Goal: Information Seeking & Learning: Check status

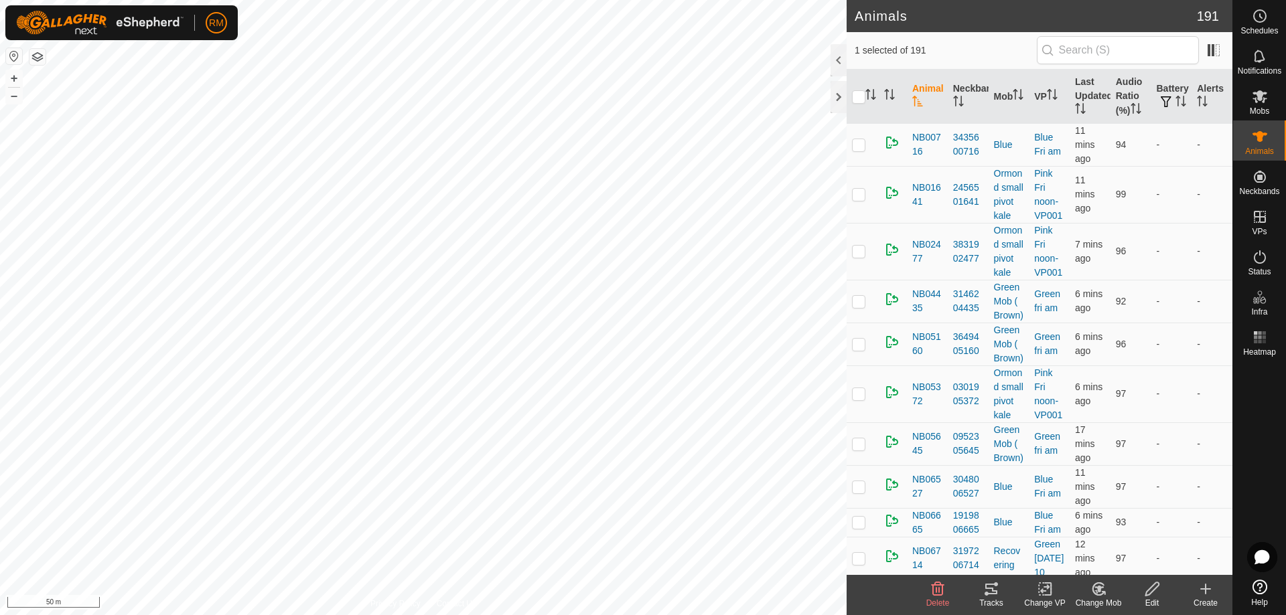
scroll to position [5072, 0]
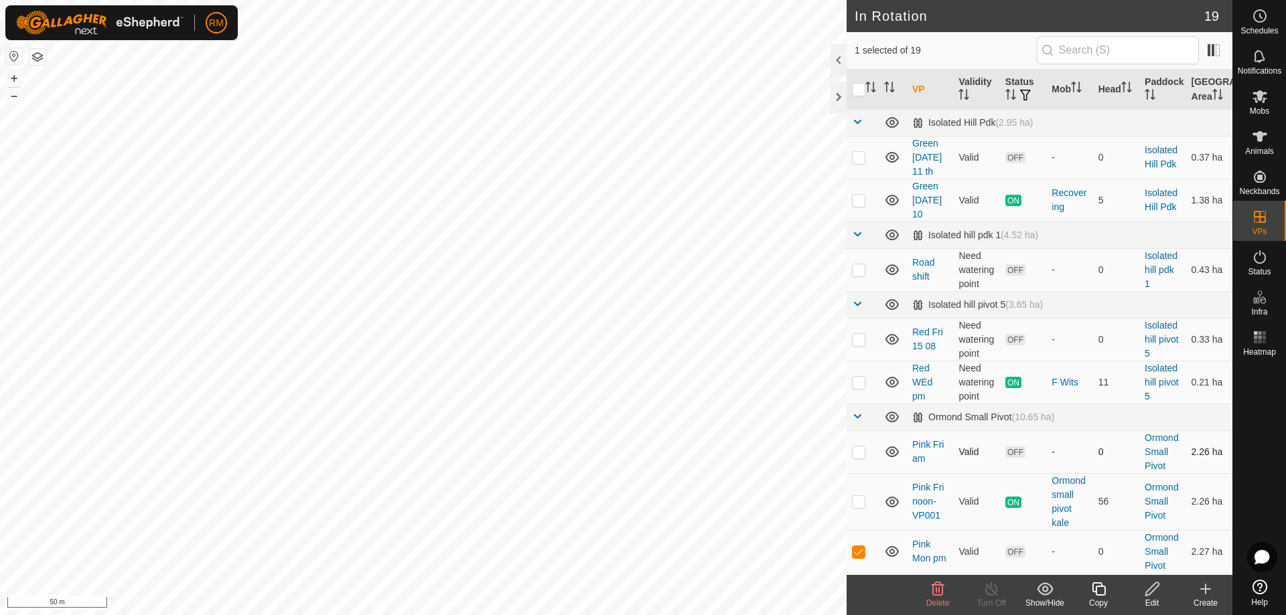
click at [856, 453] on p-checkbox at bounding box center [858, 452] width 13 height 11
checkbox input "true"
click at [857, 502] on p-checkbox at bounding box center [858, 501] width 13 height 11
checkbox input "false"
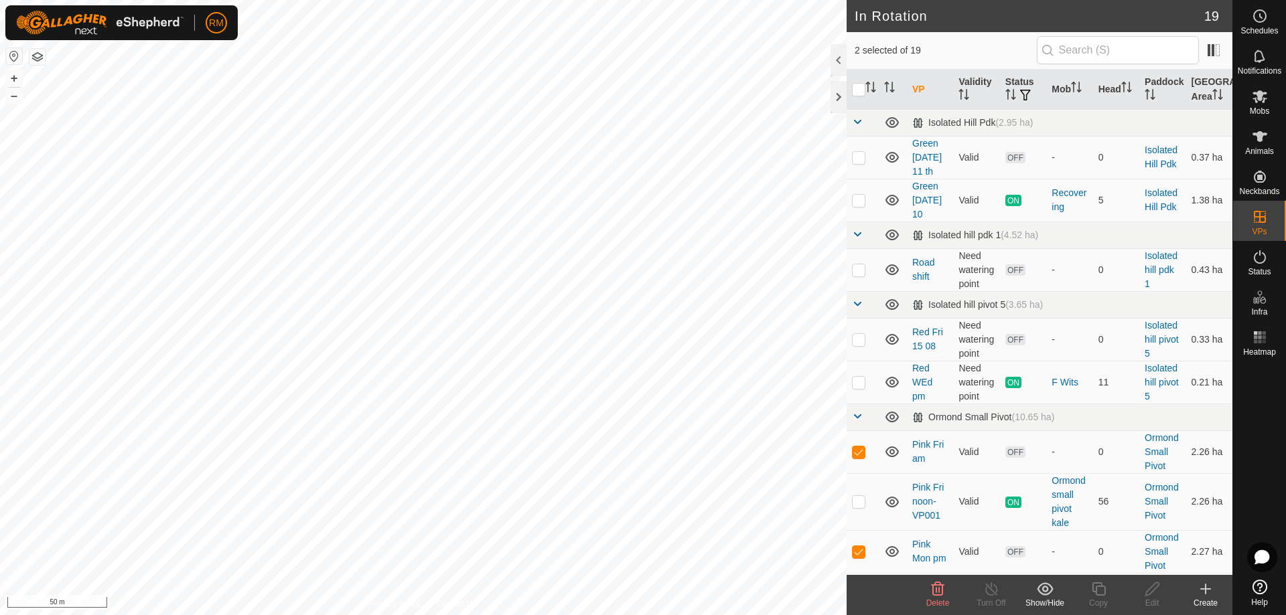
click at [935, 588] on icon at bounding box center [937, 589] width 16 height 16
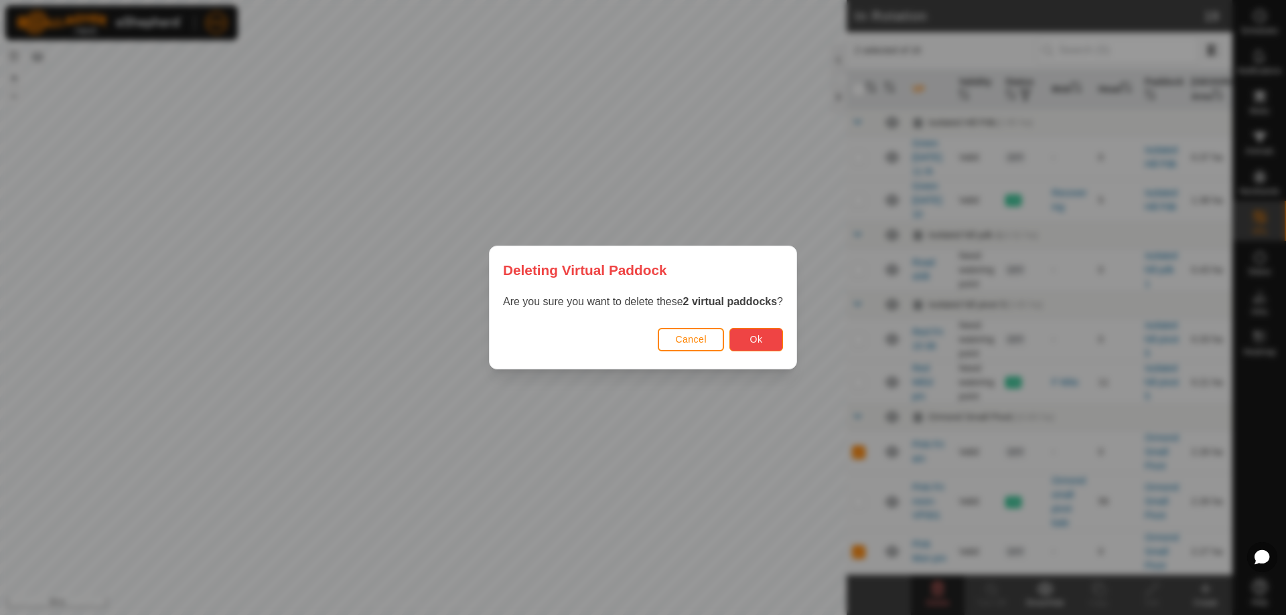
click at [761, 341] on span "Ok" at bounding box center [756, 339] width 13 height 11
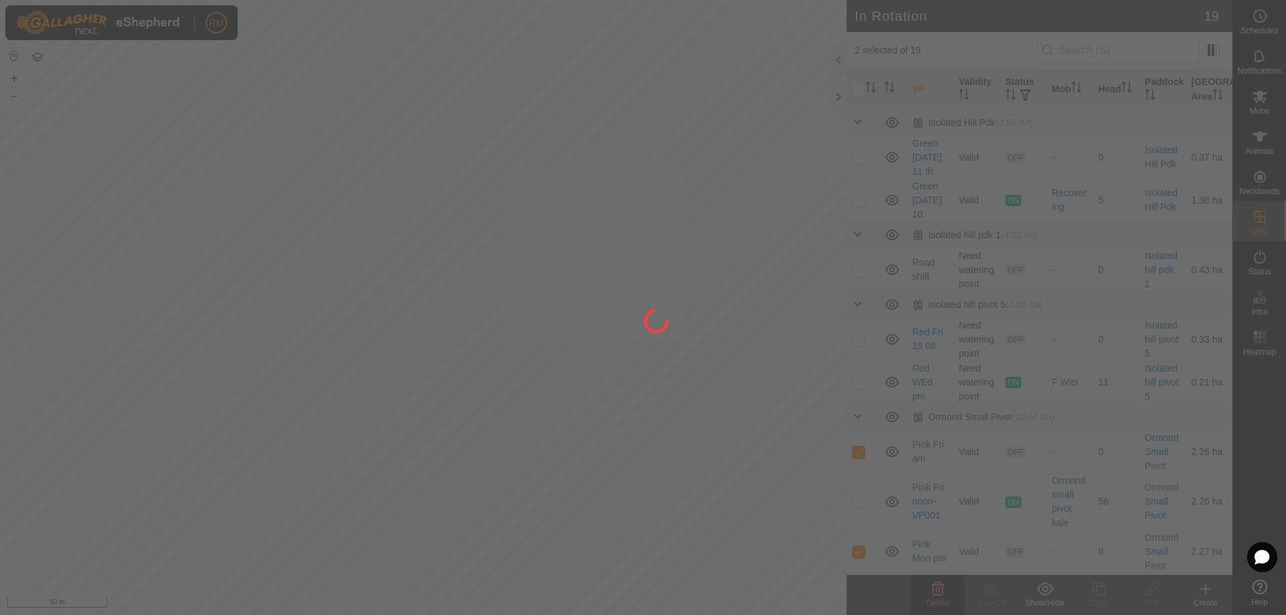
checkbox input "false"
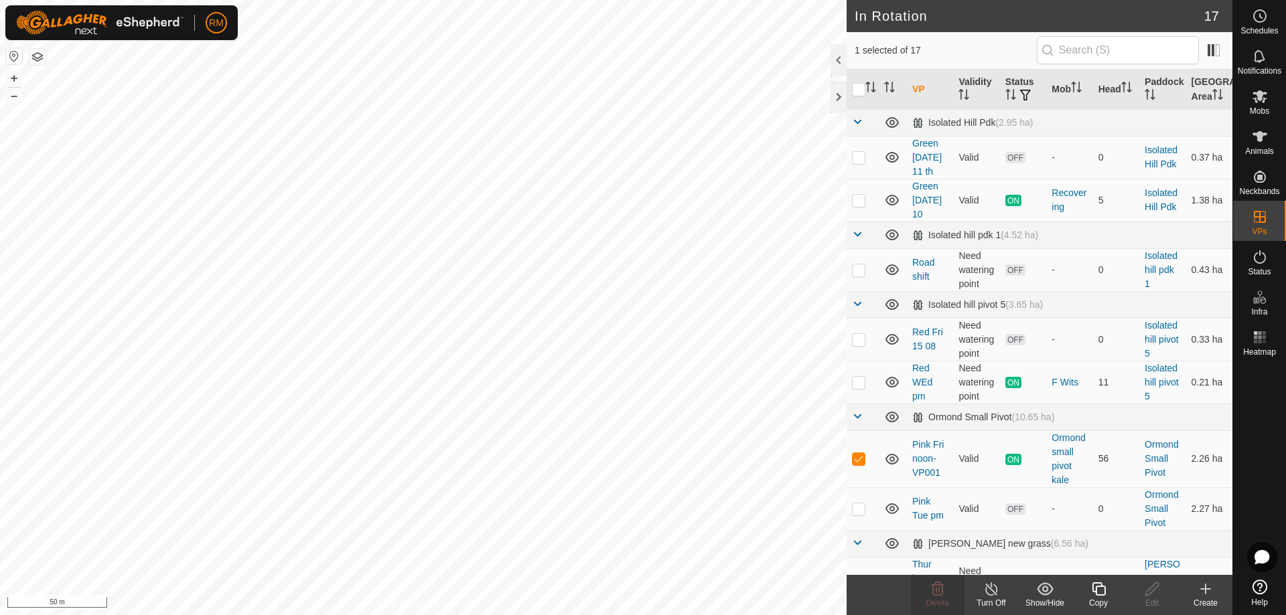
checkbox input "false"
click at [942, 593] on icon at bounding box center [938, 589] width 13 height 13
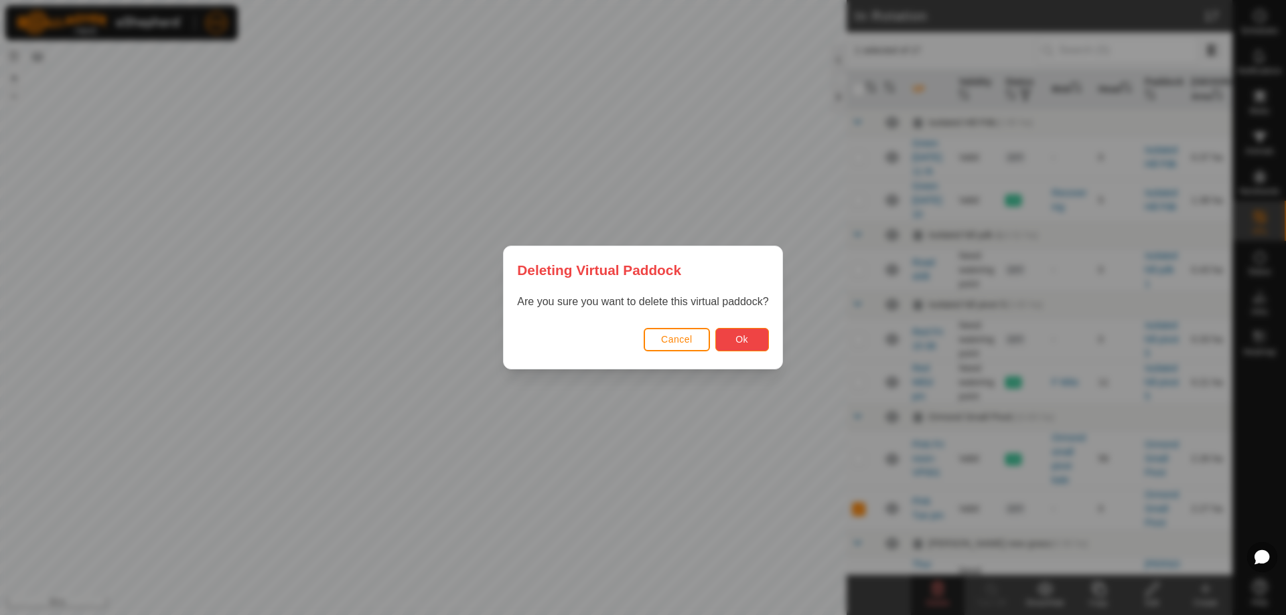
click at [739, 342] on span "Ok" at bounding box center [741, 339] width 13 height 11
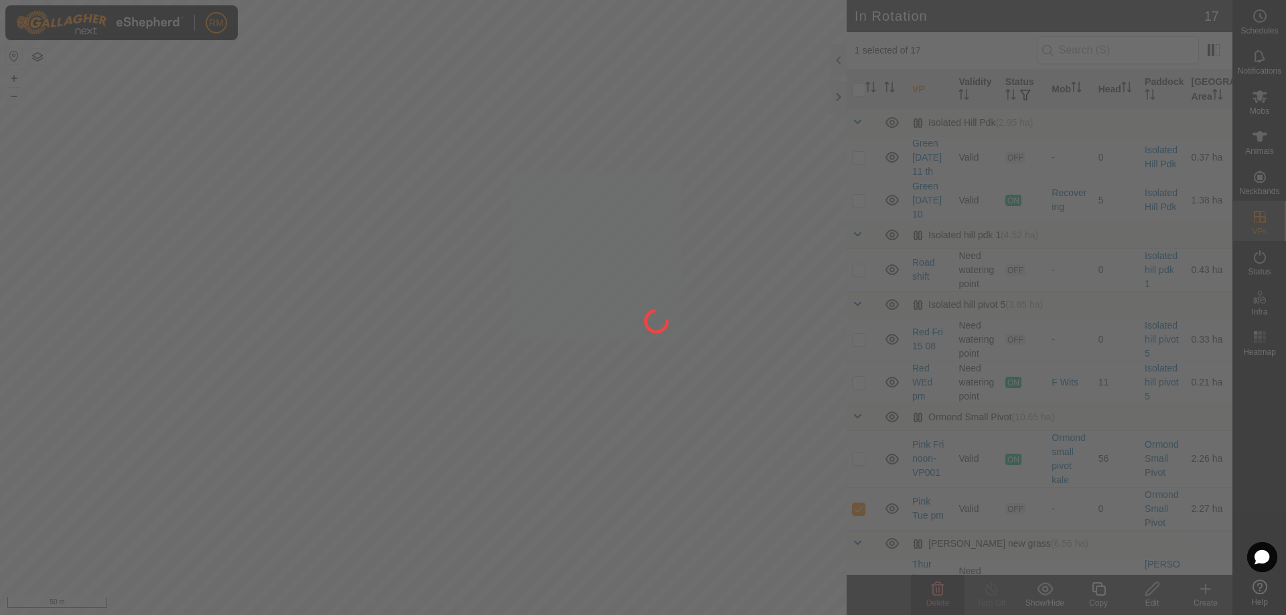
checkbox input "false"
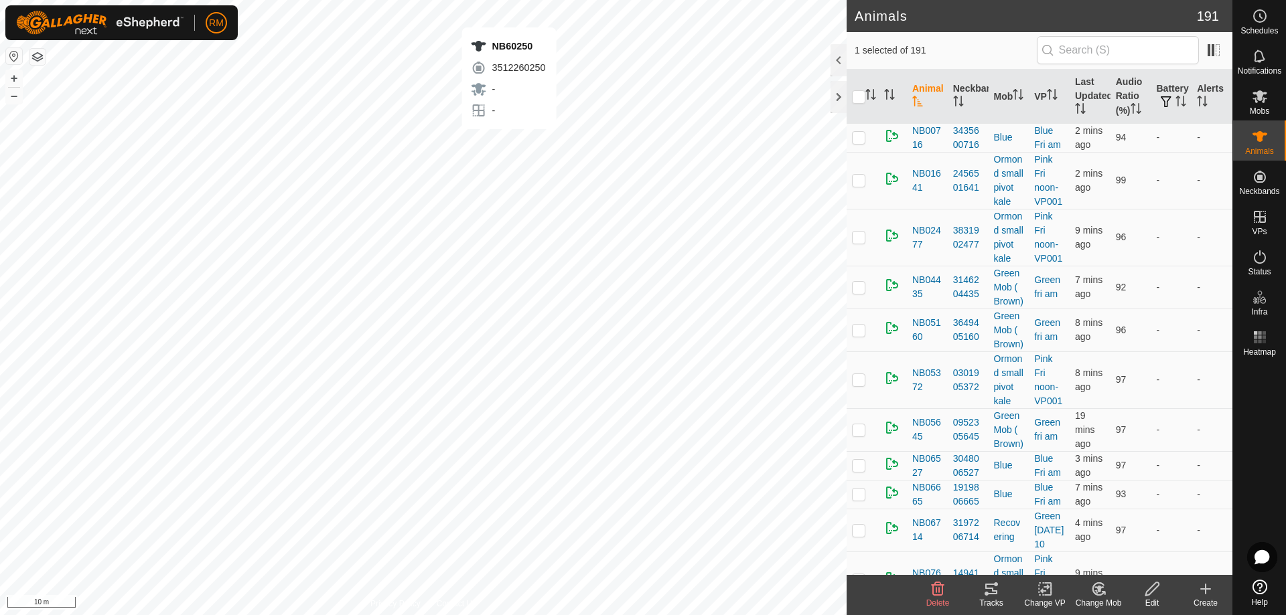
checkbox input "true"
checkbox input "false"
click at [1096, 588] on icon at bounding box center [1098, 589] width 9 height 7
click at [1110, 532] on link "Choose Mob..." at bounding box center [1138, 531] width 133 height 27
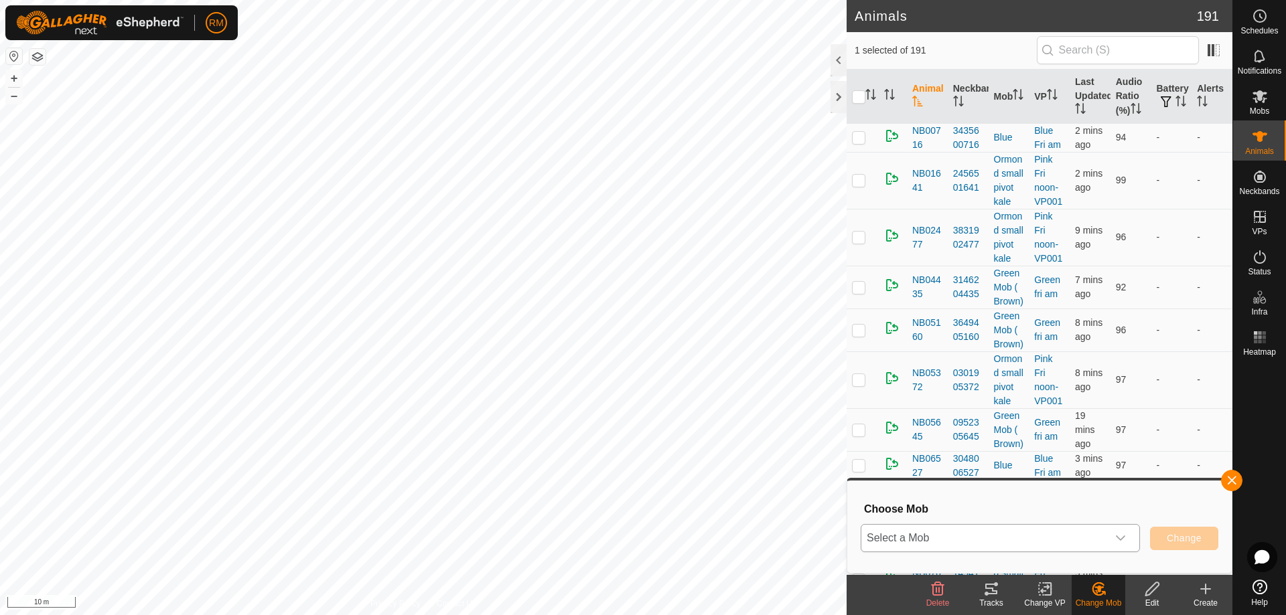
click at [1121, 537] on icon "dropdown trigger" at bounding box center [1120, 538] width 11 height 11
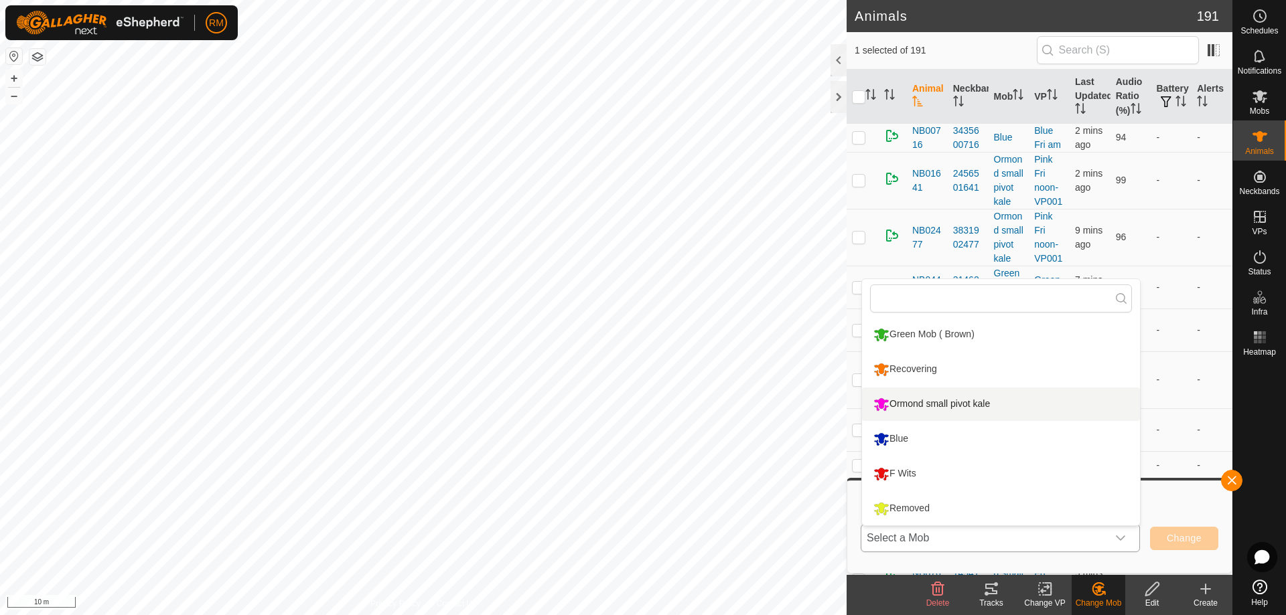
click at [901, 405] on li "Ormond small pivot kale" at bounding box center [1001, 404] width 278 height 33
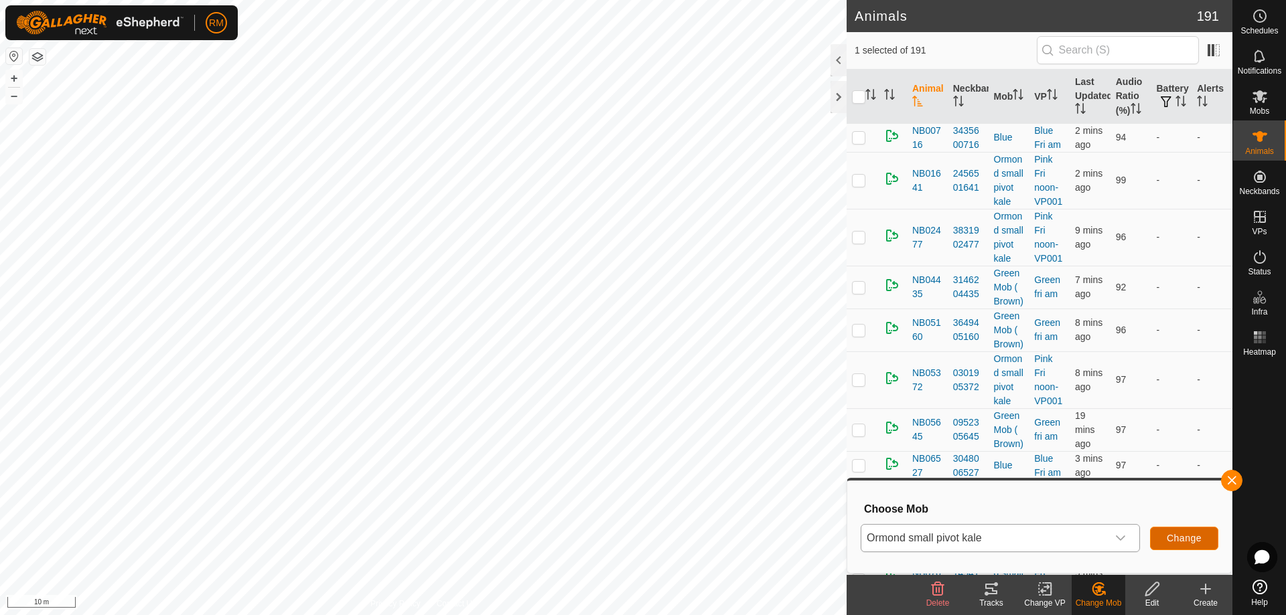
click at [1177, 536] on span "Change" at bounding box center [1184, 538] width 35 height 11
checkbox input "false"
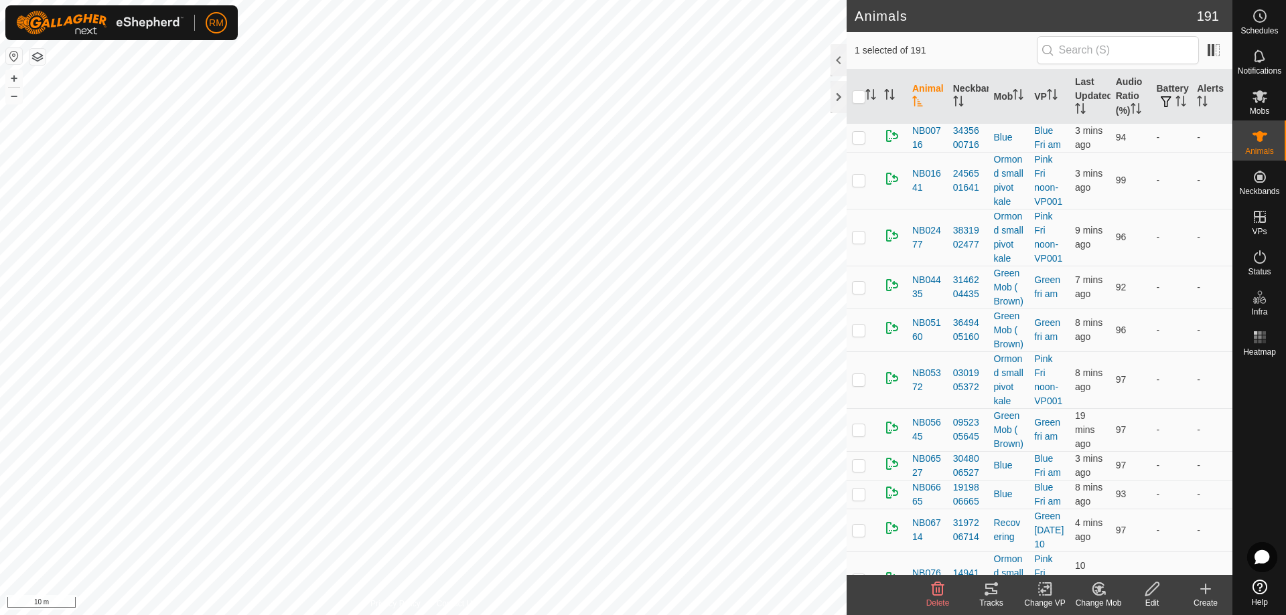
click at [1102, 591] on icon at bounding box center [1098, 589] width 17 height 16
click at [1121, 529] on link "Choose Mob..." at bounding box center [1138, 531] width 133 height 27
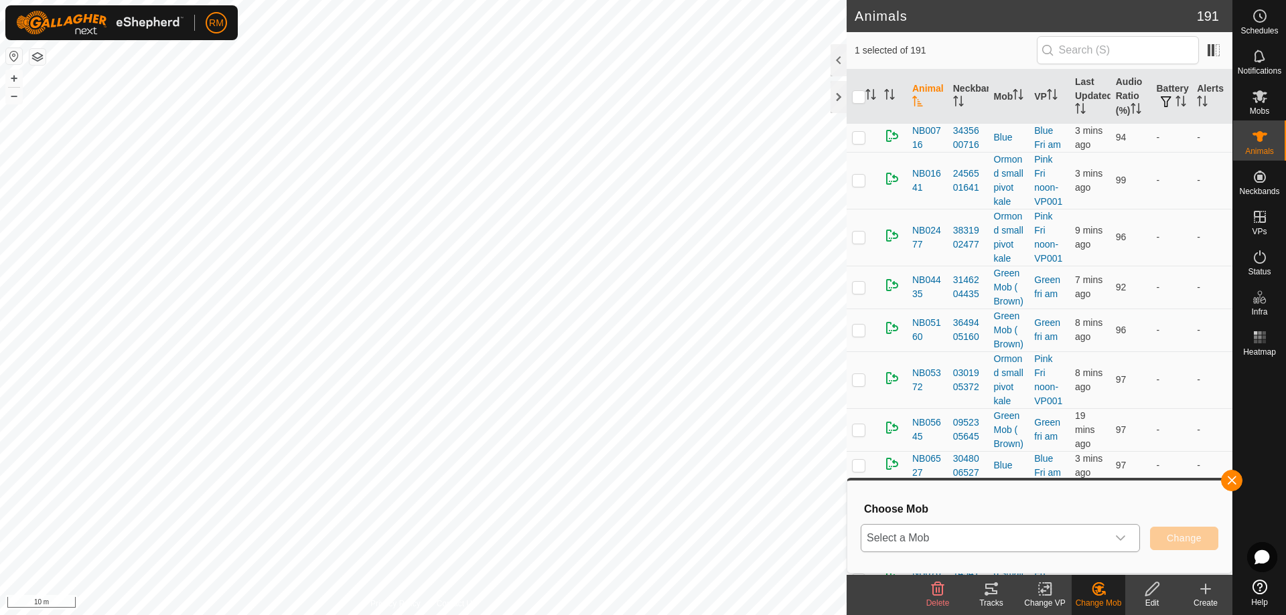
click at [1124, 534] on icon "dropdown trigger" at bounding box center [1120, 538] width 11 height 11
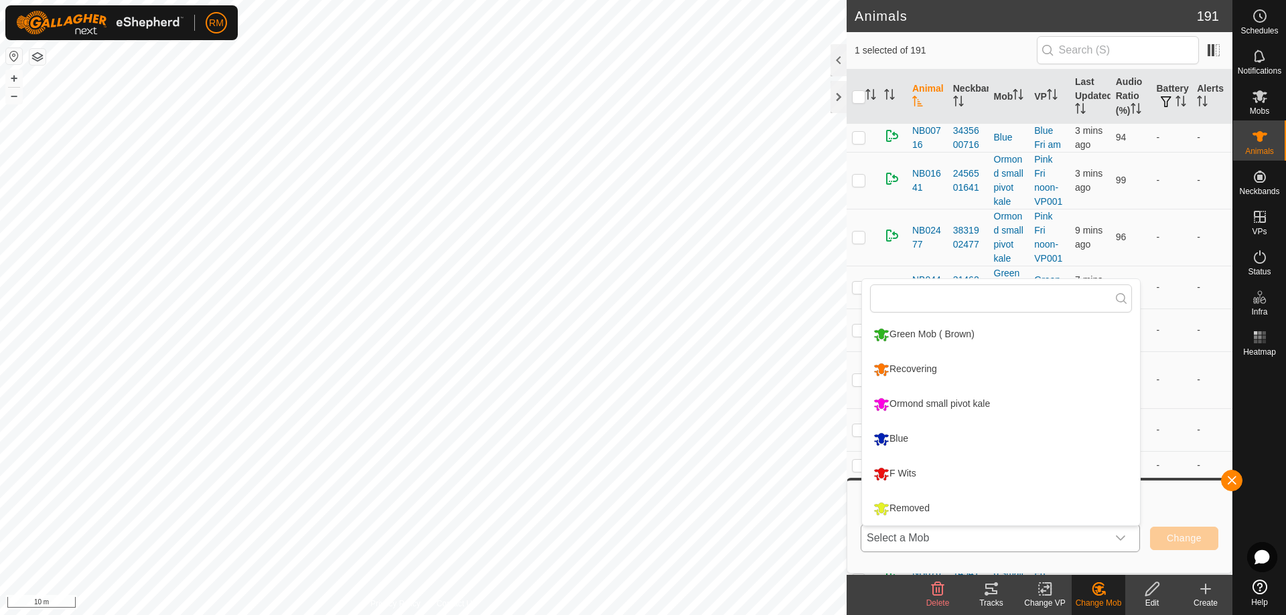
click at [884, 405] on li "Ormond small pivot kale" at bounding box center [1001, 404] width 278 height 33
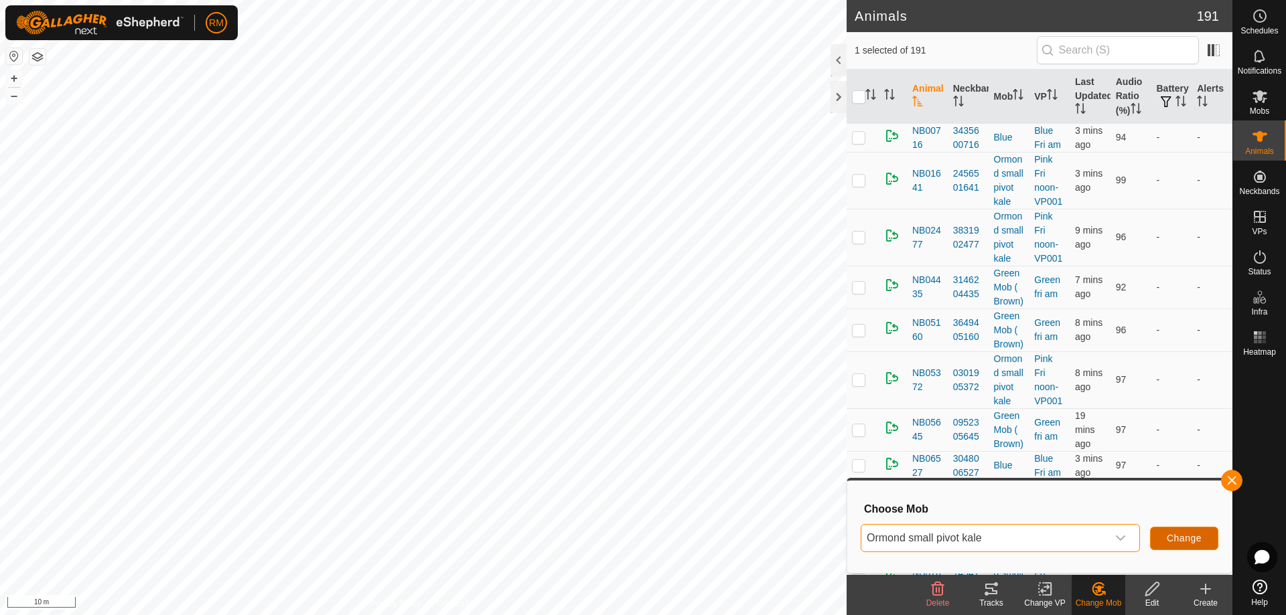
click at [1175, 538] on span "Change" at bounding box center [1184, 538] width 35 height 11
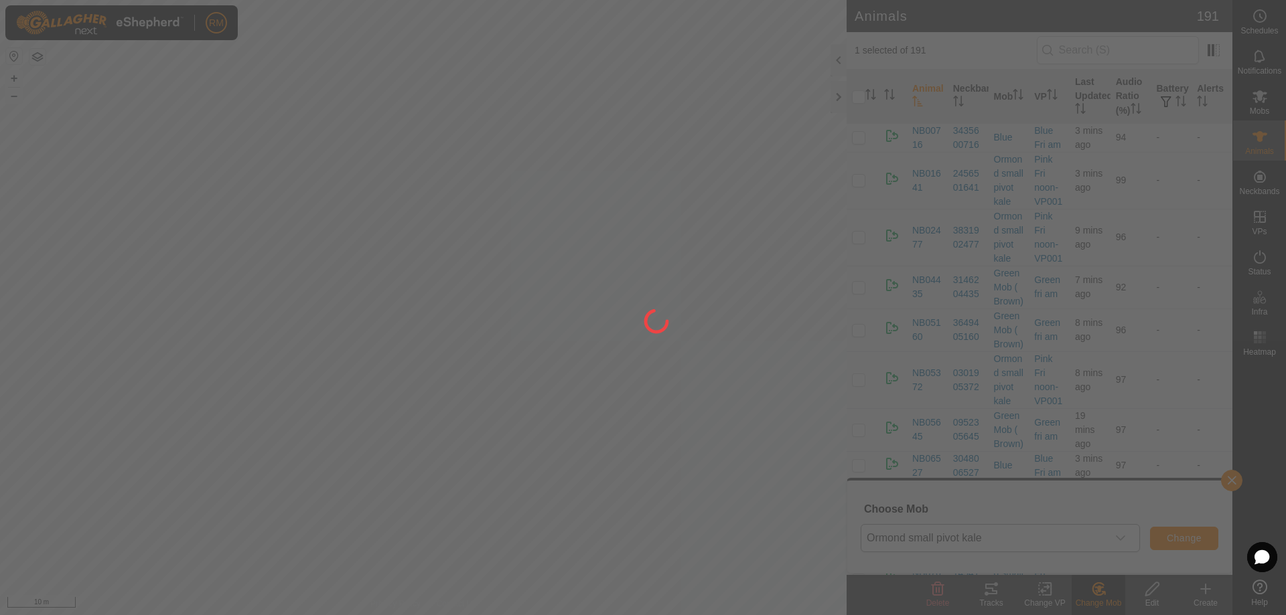
checkbox input "false"
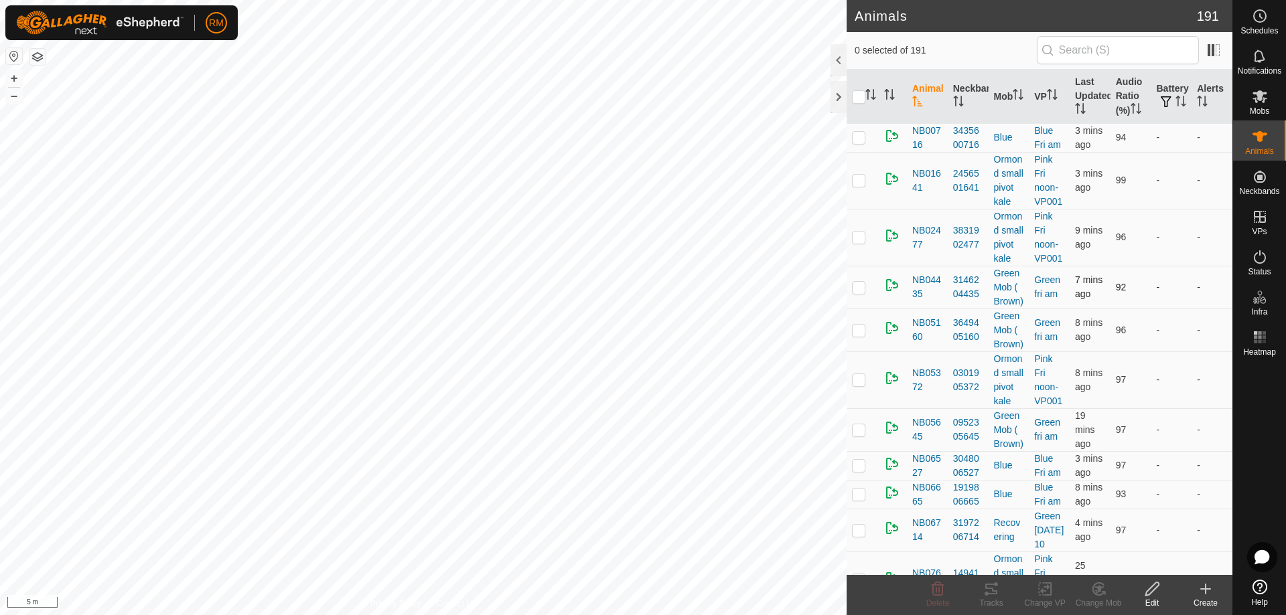
click at [856, 331] on div "Animals 191 0 selected of 191 Animal Neckband Mob VP Last Updated Audio Ratio (…" at bounding box center [616, 307] width 1232 height 615
click at [1100, 587] on icon at bounding box center [1098, 589] width 9 height 7
click at [1133, 529] on link "Choose Mob..." at bounding box center [1138, 531] width 133 height 27
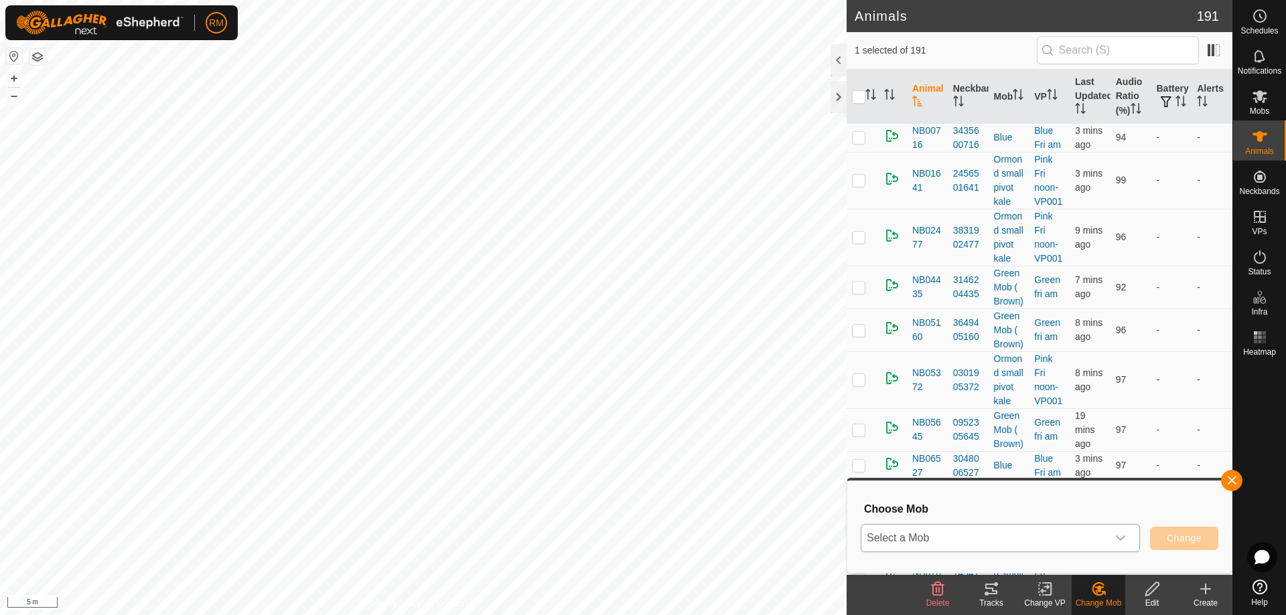
click at [1121, 535] on icon "dropdown trigger" at bounding box center [1120, 538] width 11 height 11
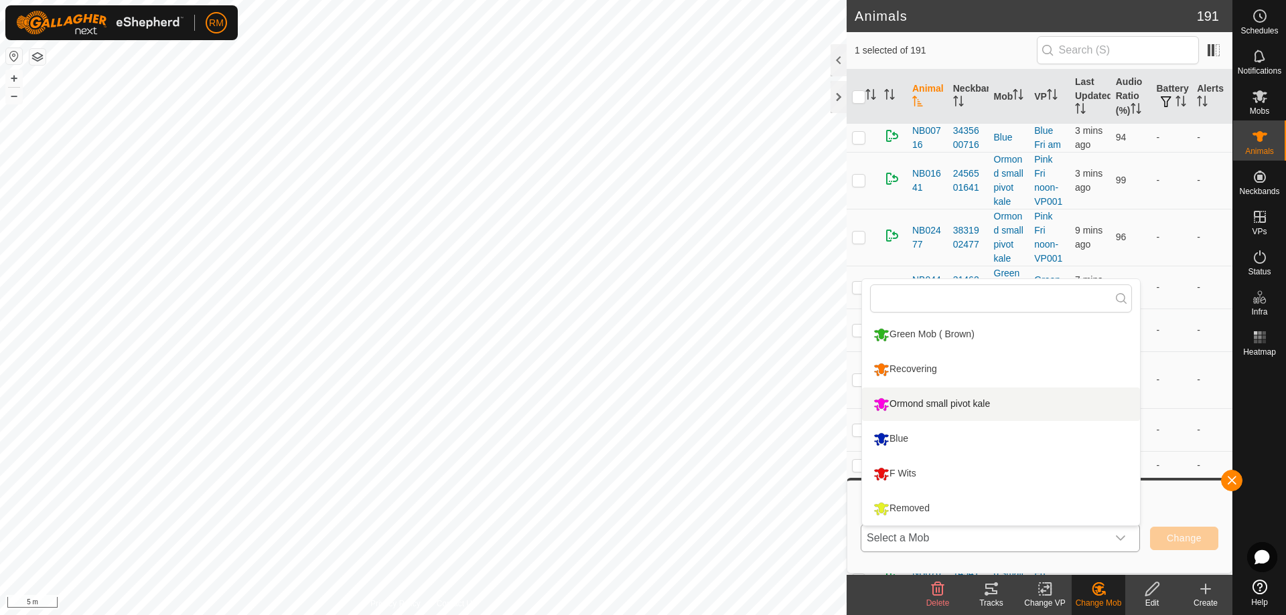
click at [883, 406] on li "Ormond small pivot kale" at bounding box center [1001, 404] width 278 height 33
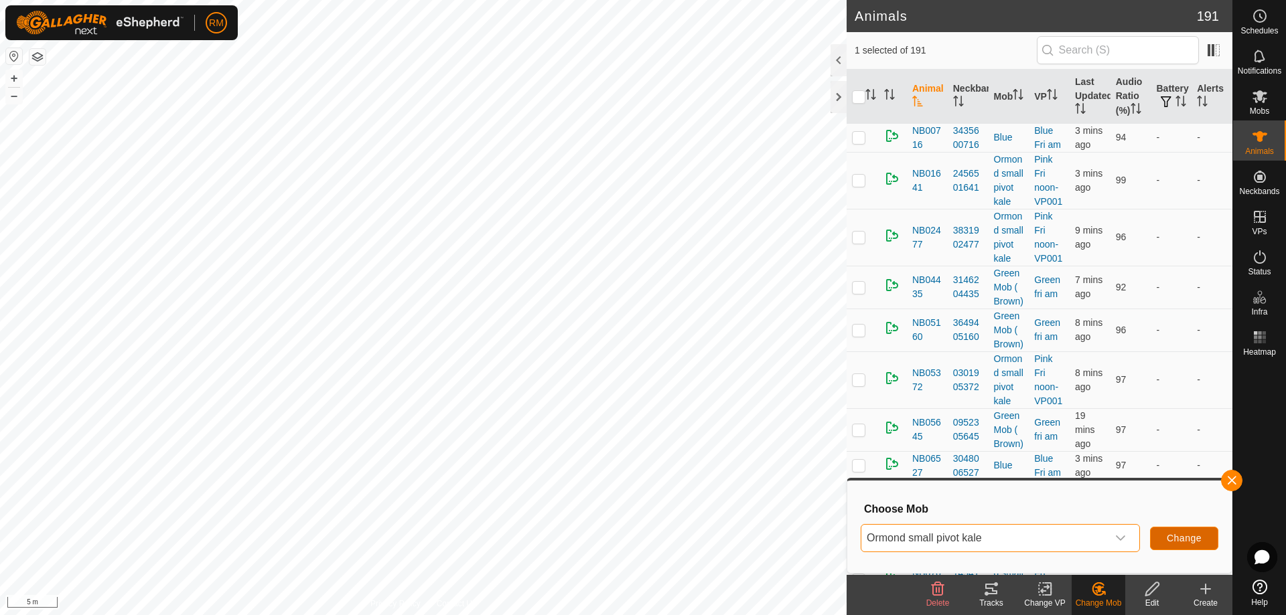
click at [1183, 538] on span "Change" at bounding box center [1184, 538] width 35 height 11
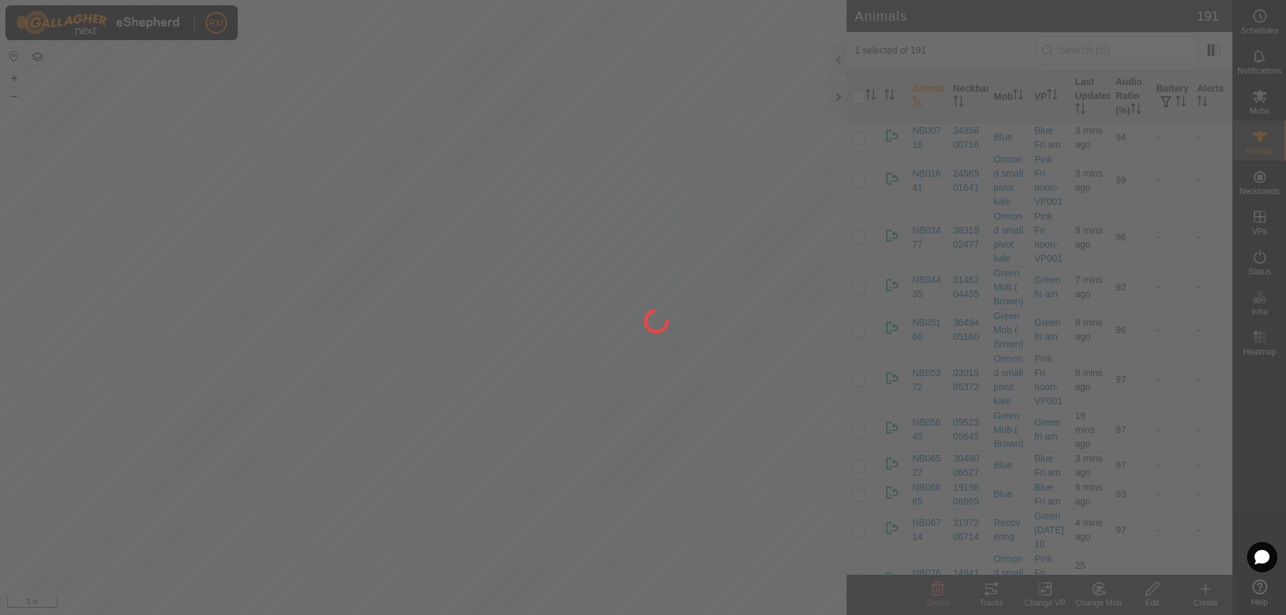
checkbox input "false"
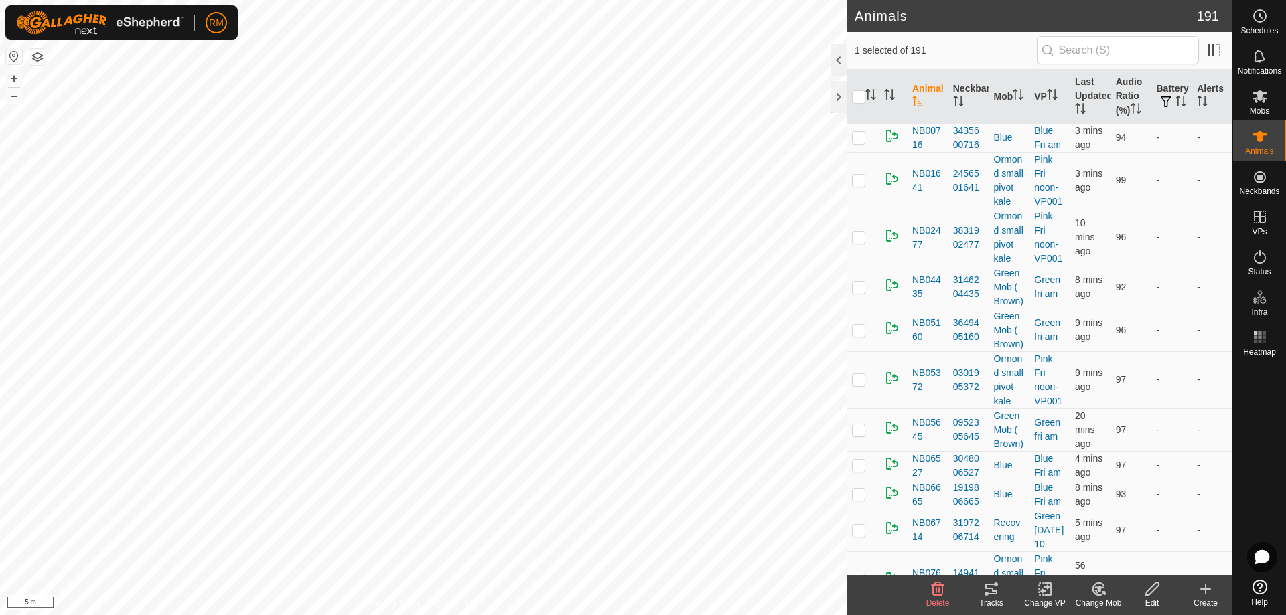
click at [1100, 587] on icon at bounding box center [1098, 589] width 9 height 7
click at [1112, 527] on link "Choose Mob..." at bounding box center [1138, 531] width 133 height 27
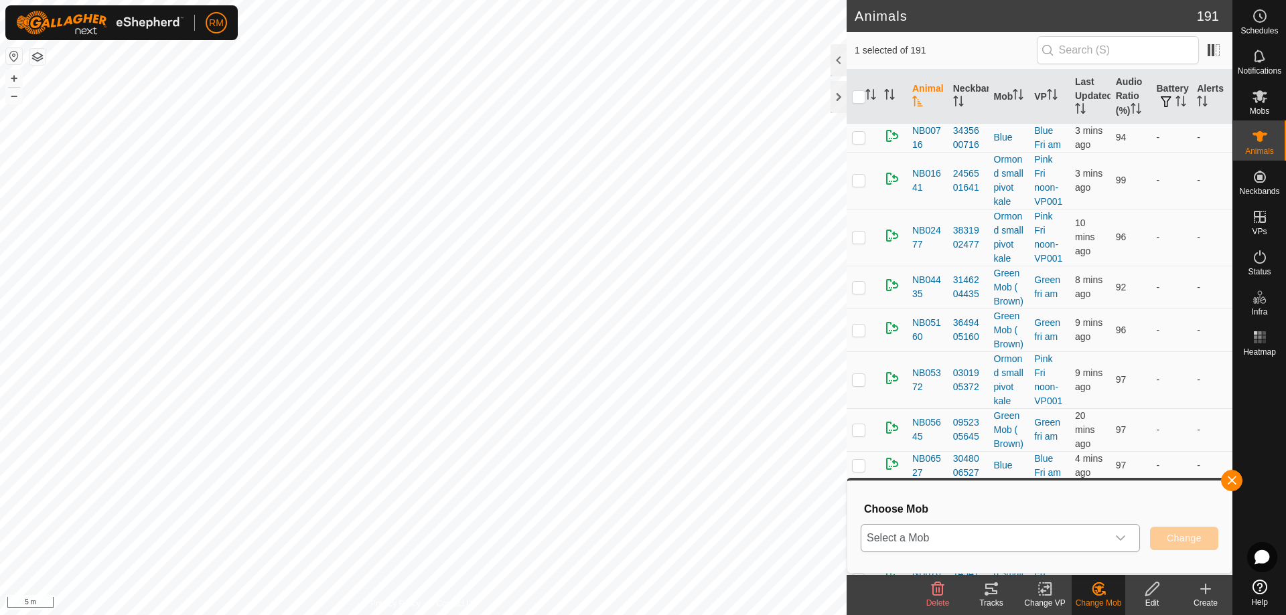
click at [1123, 536] on icon "dropdown trigger" at bounding box center [1120, 538] width 11 height 11
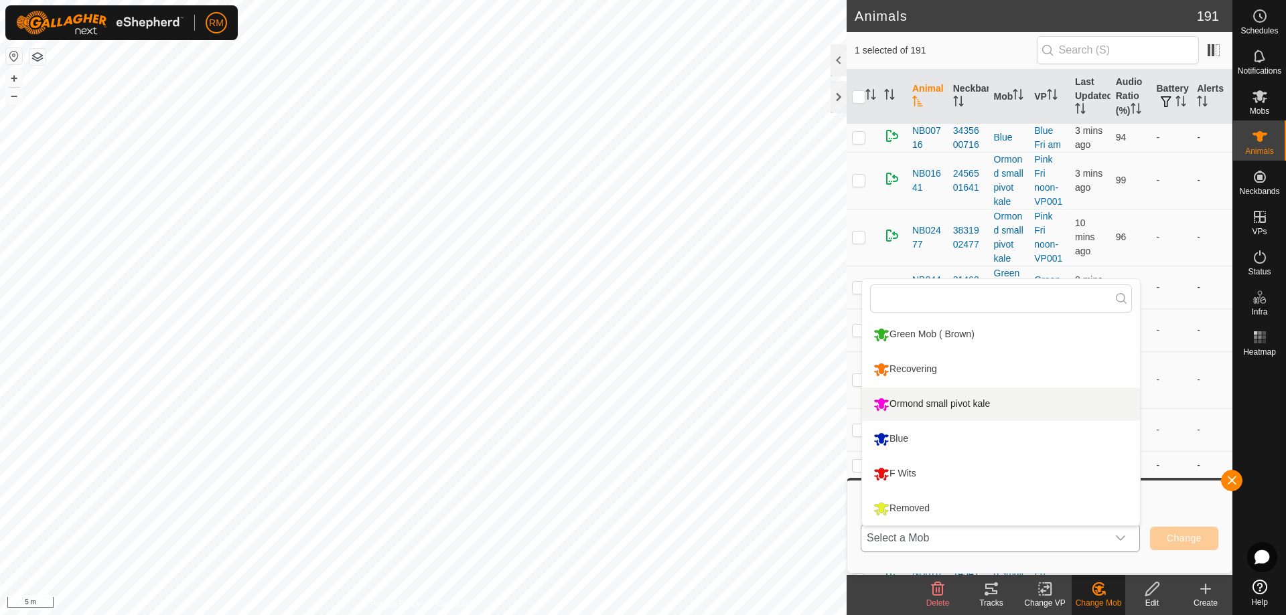
click at [894, 402] on li "Ormond small pivot kale" at bounding box center [1001, 404] width 278 height 33
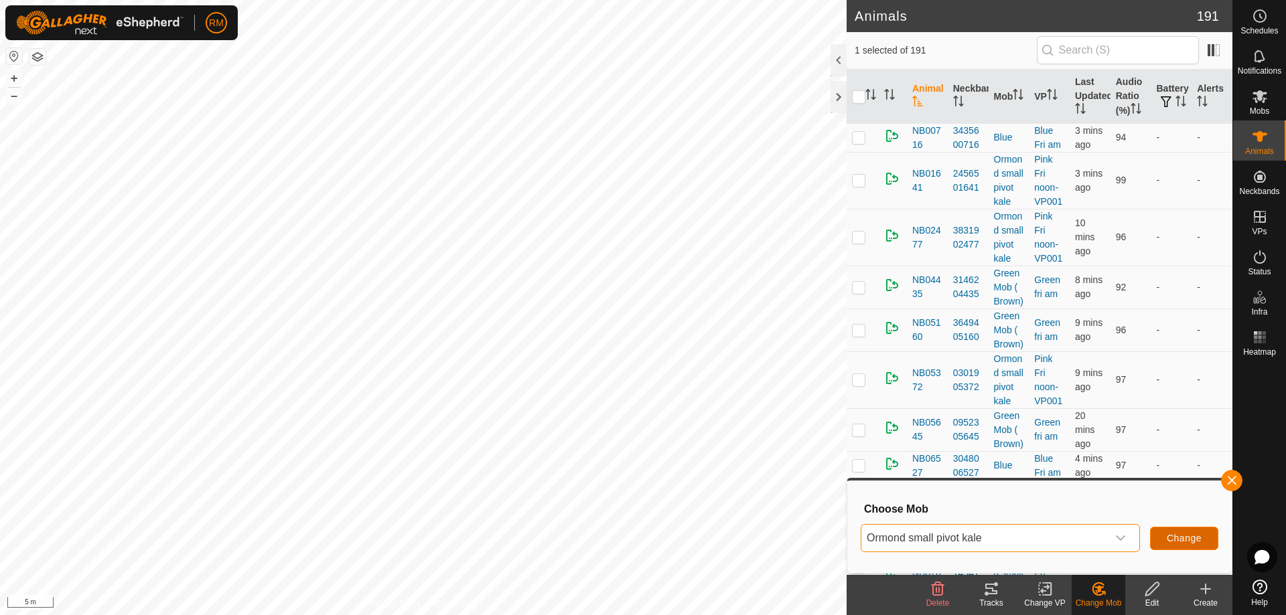
click at [1187, 537] on span "Change" at bounding box center [1184, 538] width 35 height 11
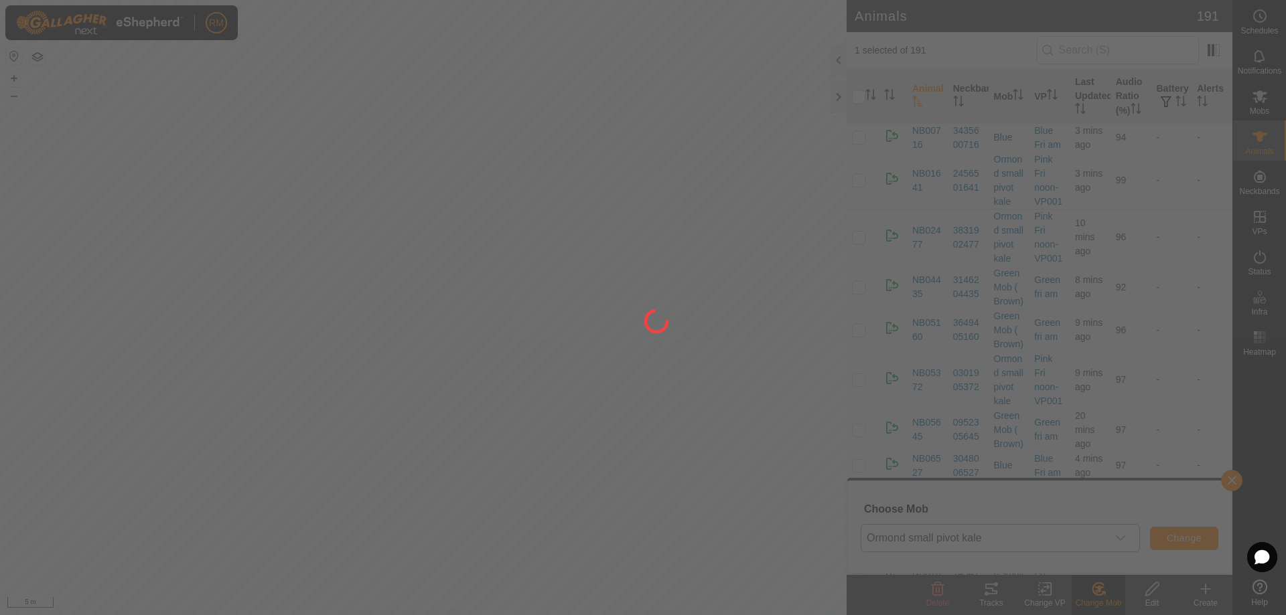
checkbox input "false"
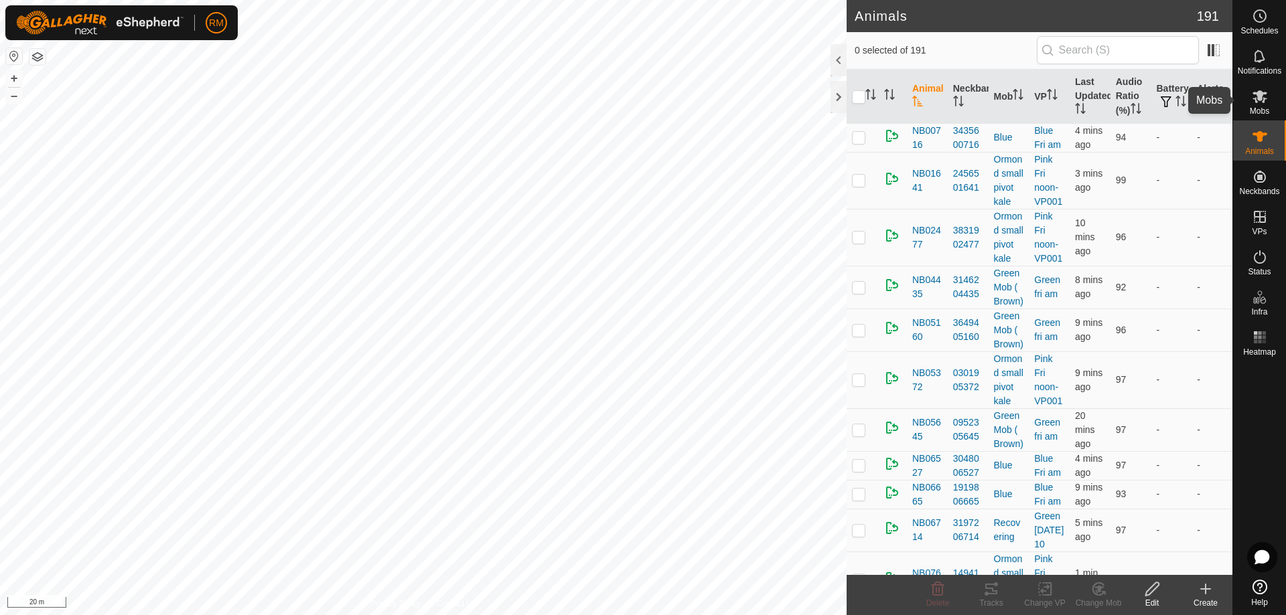
click at [1259, 98] on icon at bounding box center [1259, 96] width 15 height 13
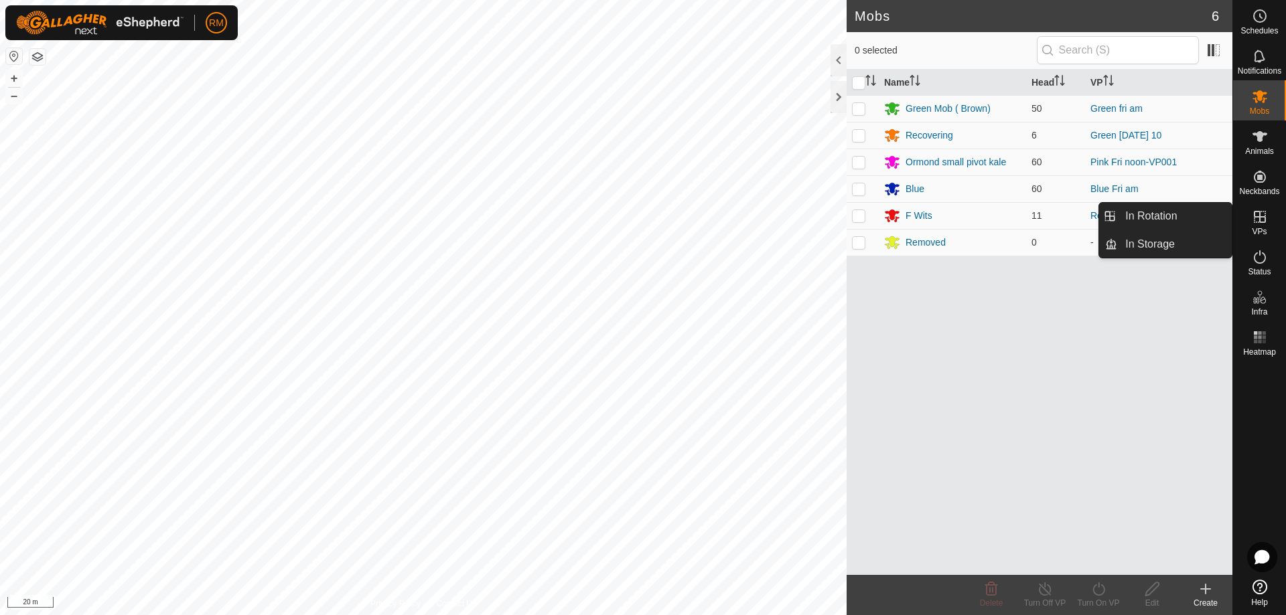
click at [1258, 216] on icon at bounding box center [1260, 217] width 12 height 12
click at [1132, 218] on link "In Rotation" at bounding box center [1174, 216] width 115 height 27
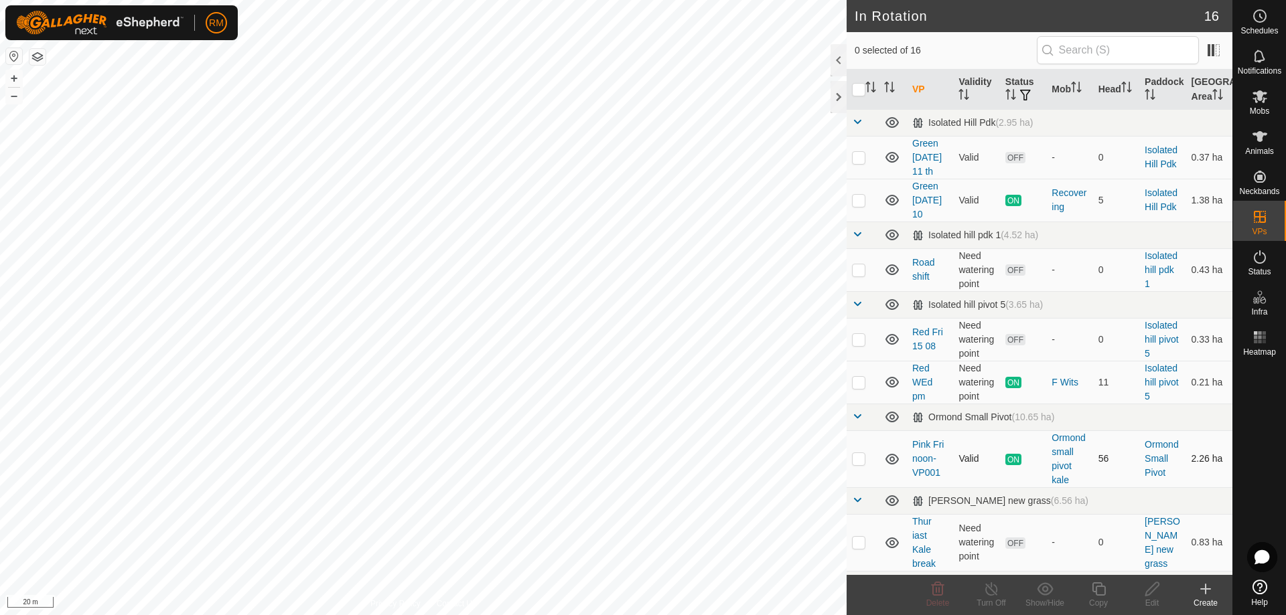
checkbox input "true"
click at [1097, 588] on icon at bounding box center [1098, 589] width 17 height 16
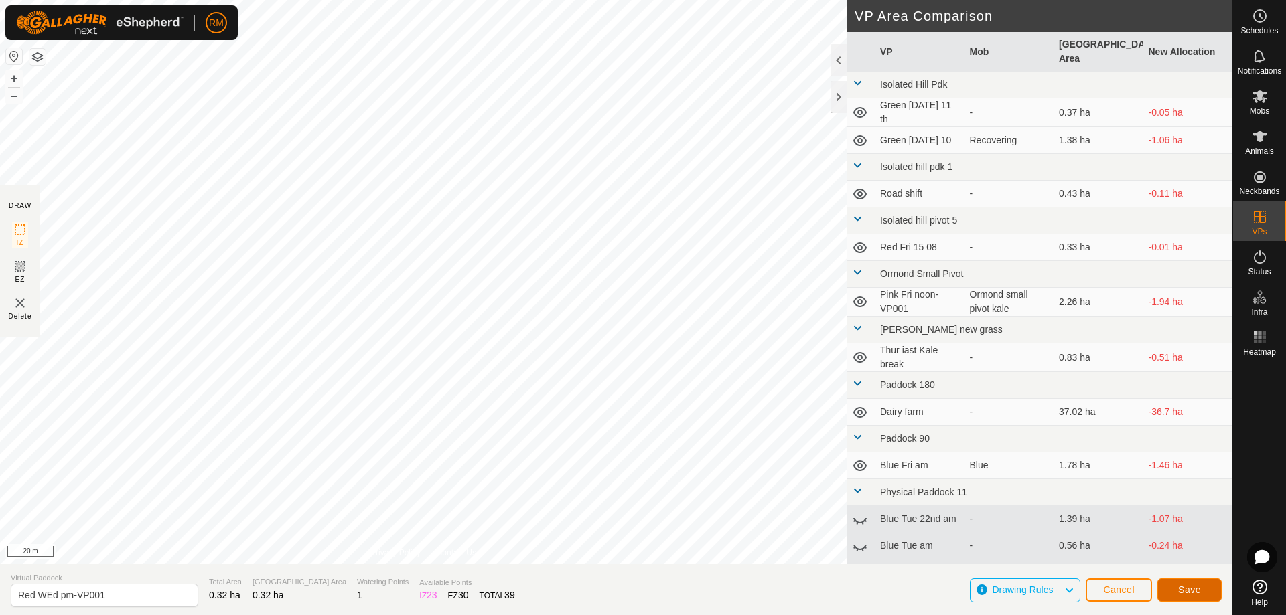
click at [1196, 587] on span "Save" at bounding box center [1189, 590] width 23 height 11
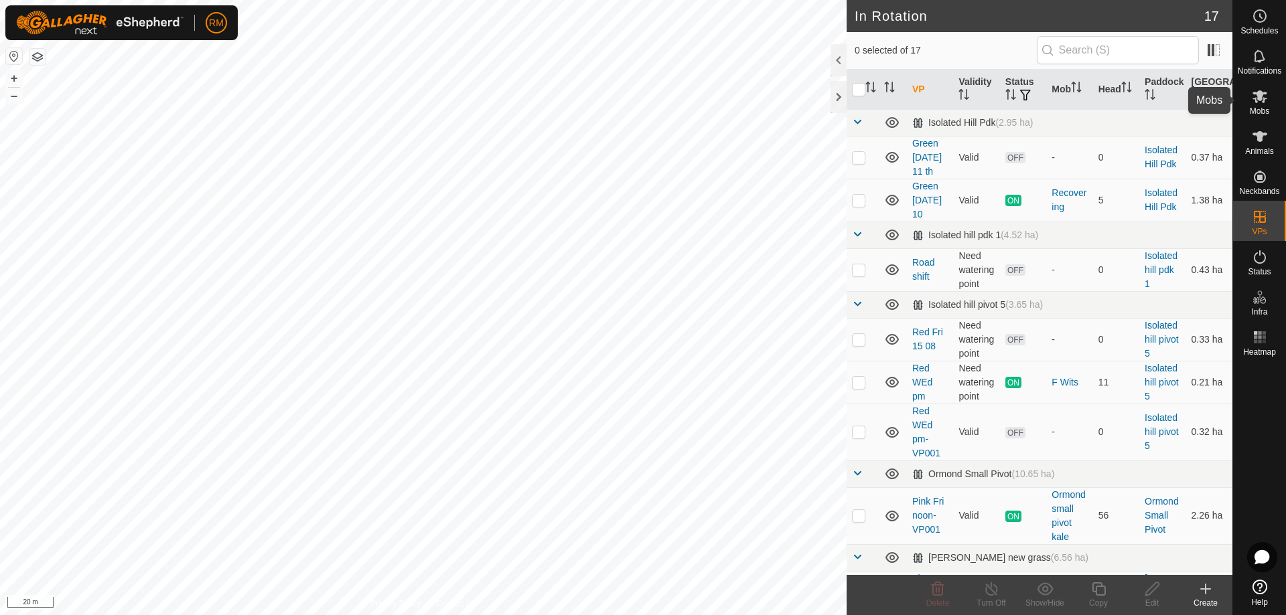
click at [1264, 100] on icon at bounding box center [1259, 96] width 15 height 13
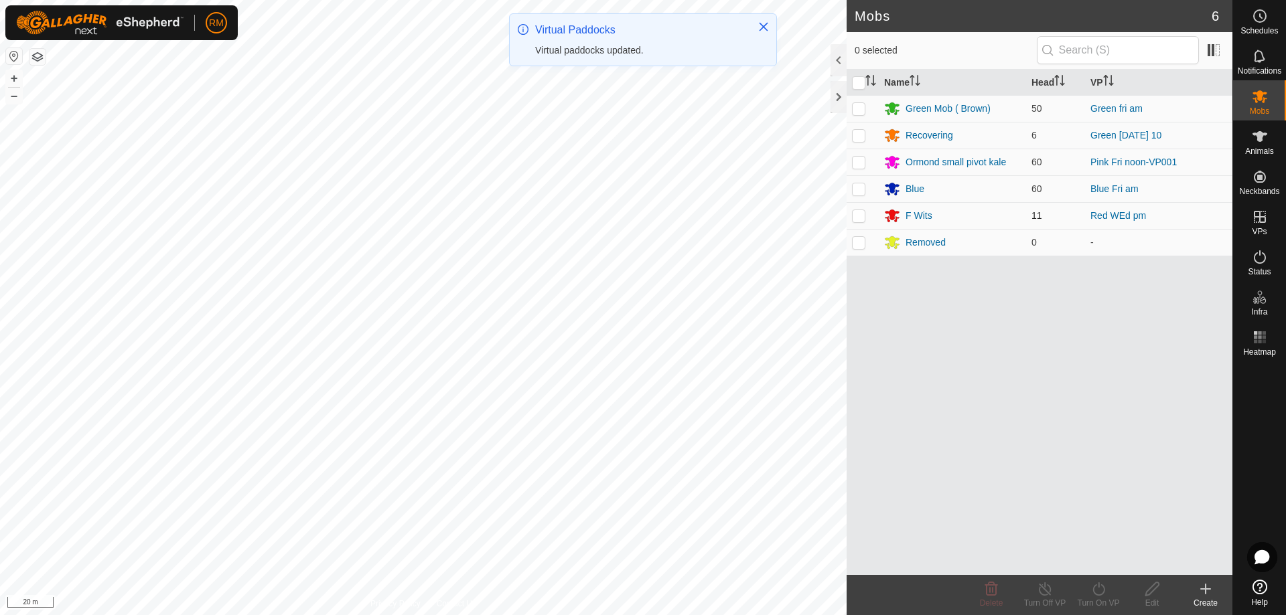
click at [859, 218] on p-checkbox at bounding box center [858, 215] width 13 height 11
checkbox input "true"
click at [1103, 592] on icon at bounding box center [1098, 589] width 12 height 13
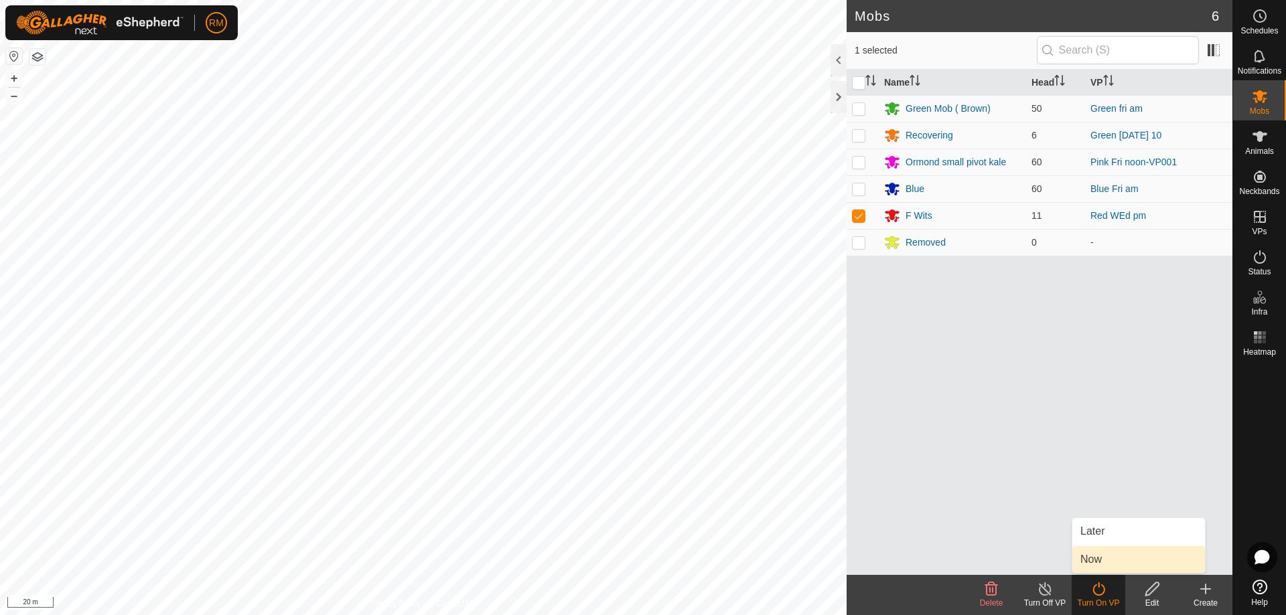
click at [1106, 560] on link "Now" at bounding box center [1138, 559] width 133 height 27
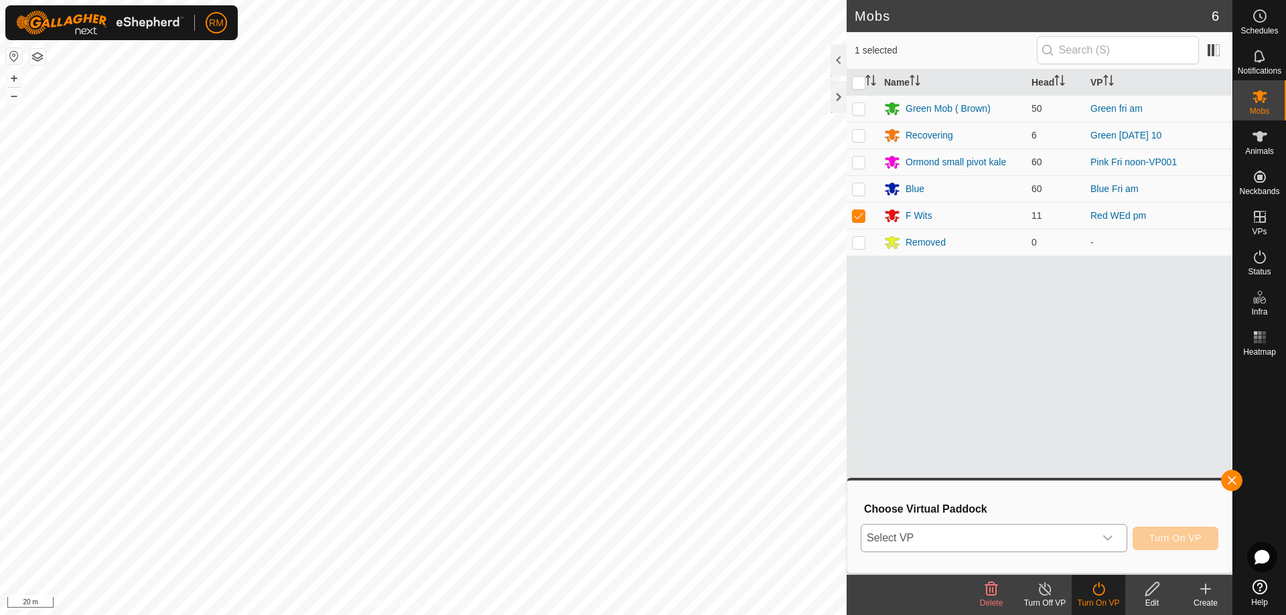
click at [1110, 537] on icon "dropdown trigger" at bounding box center [1107, 538] width 11 height 11
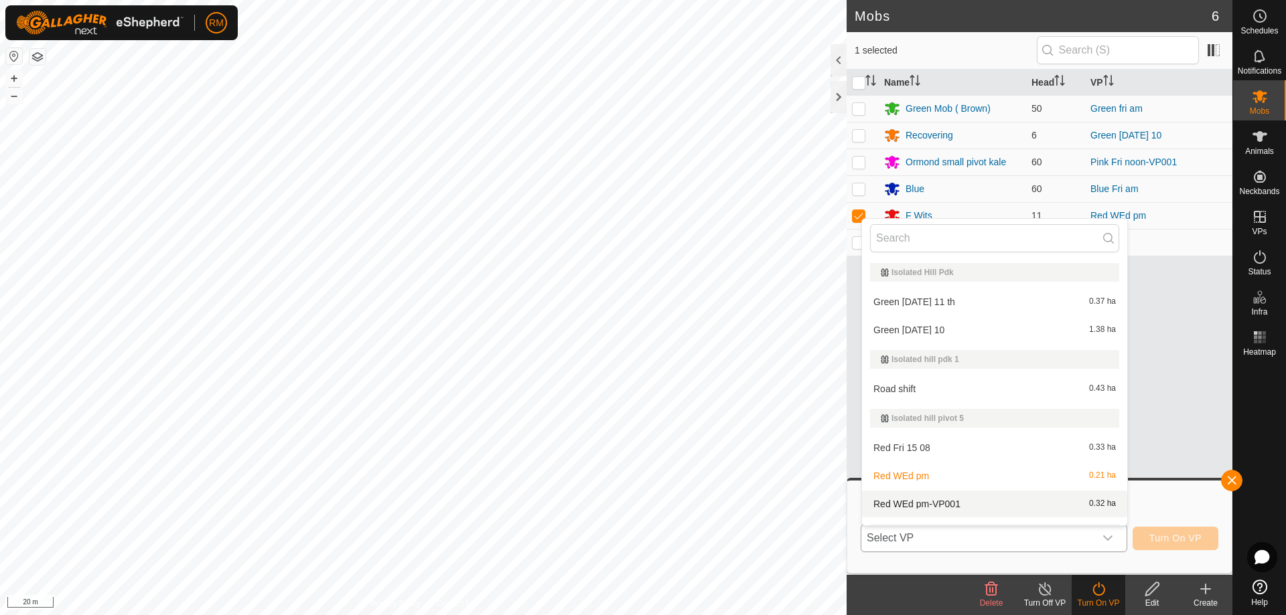
click at [942, 500] on li "Red WEd pm-VP001 0.32 ha" at bounding box center [994, 504] width 265 height 27
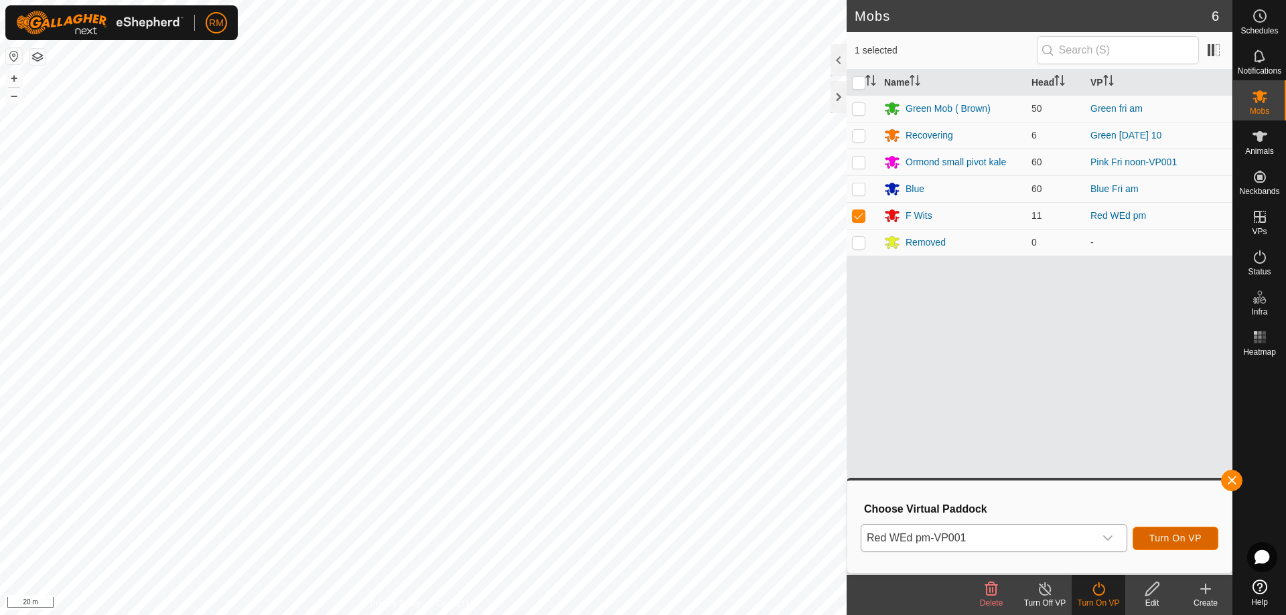
click at [1166, 538] on span "Turn On VP" at bounding box center [1175, 538] width 52 height 11
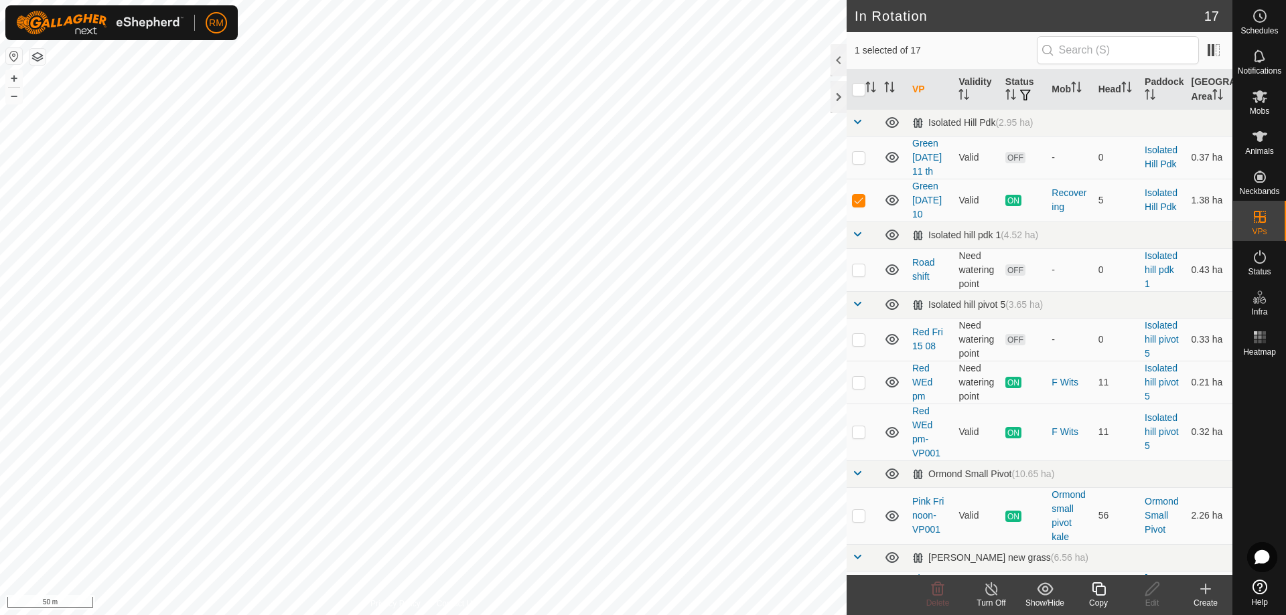
checkbox input "true"
checkbox input "false"
click at [940, 592] on icon at bounding box center [938, 589] width 13 height 13
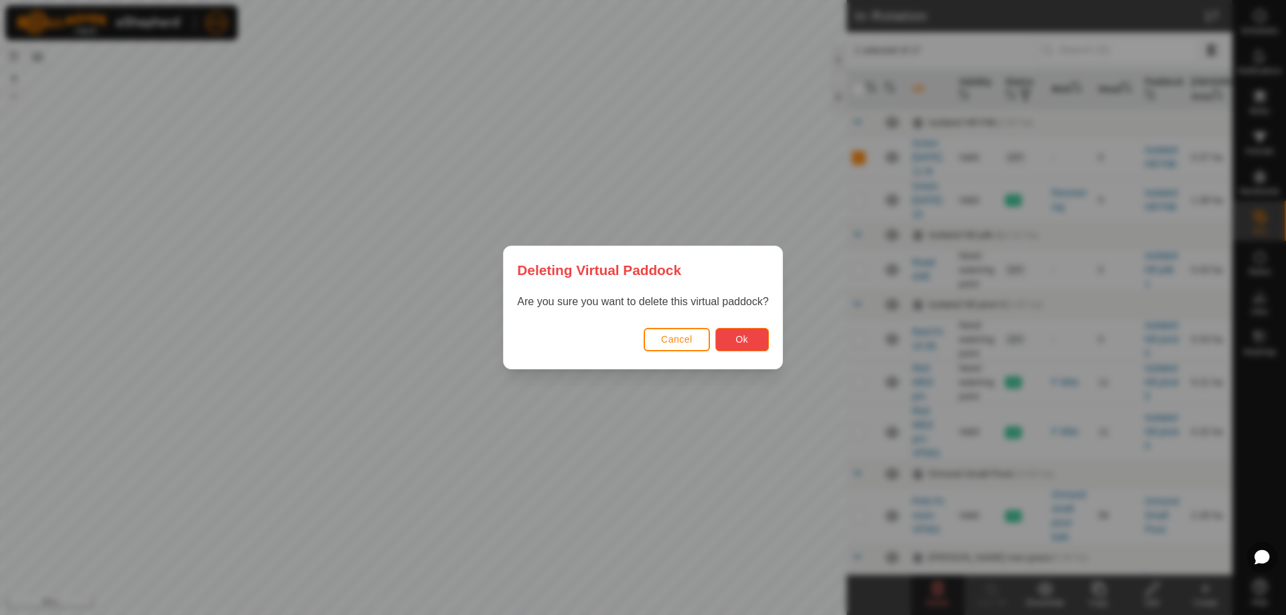
click at [731, 334] on button "Ok" at bounding box center [742, 339] width 54 height 23
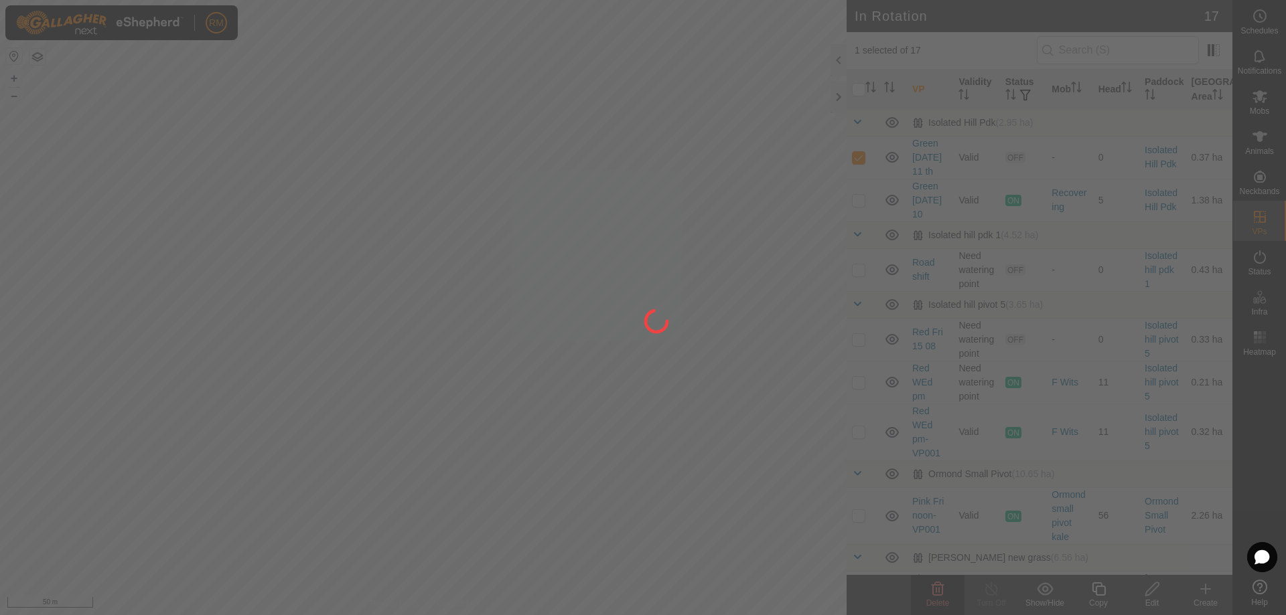
checkbox input "false"
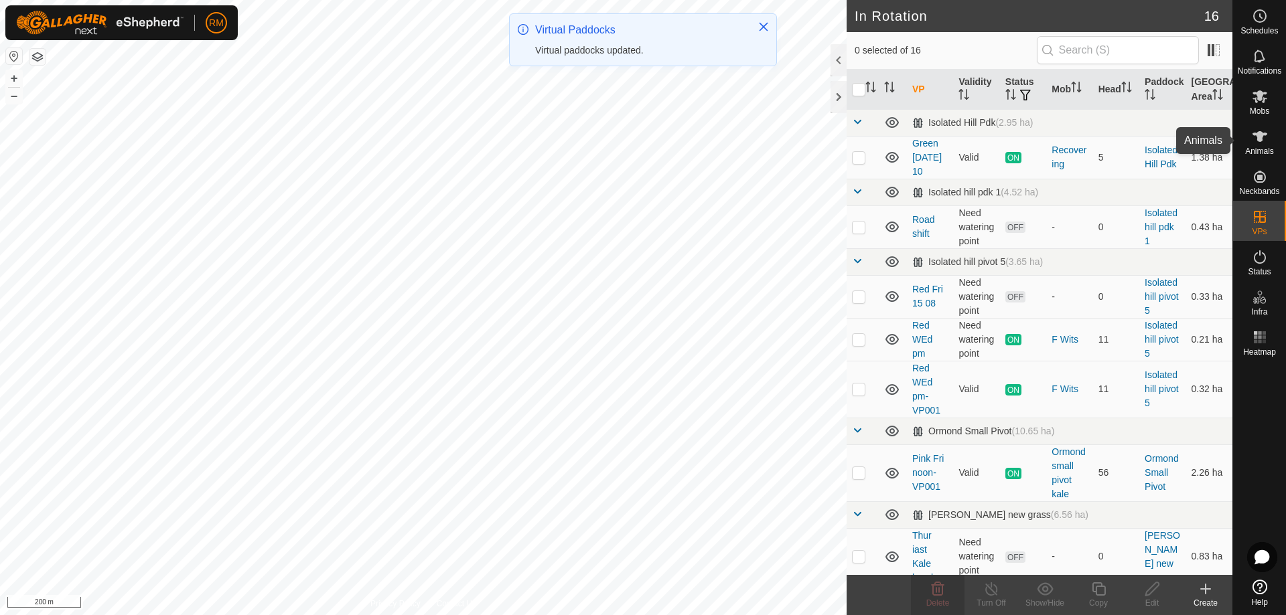
click at [1259, 136] on icon at bounding box center [1259, 136] width 15 height 11
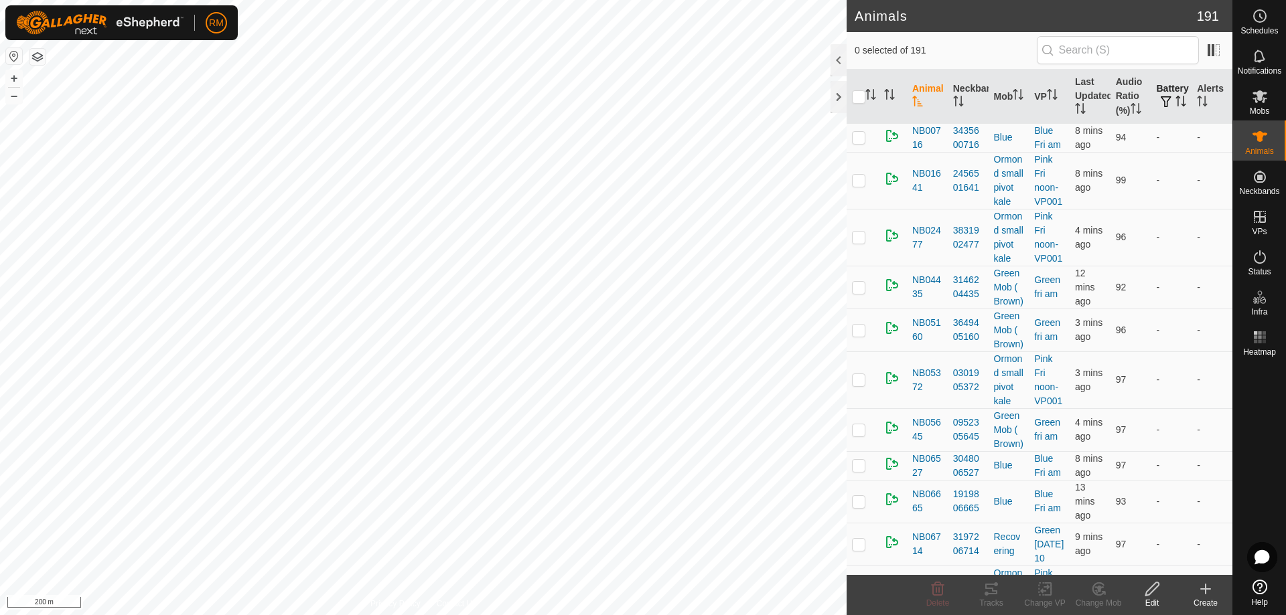
click at [1162, 88] on th "Battery" at bounding box center [1171, 97] width 41 height 54
click at [1161, 96] on span "button" at bounding box center [1166, 101] width 11 height 11
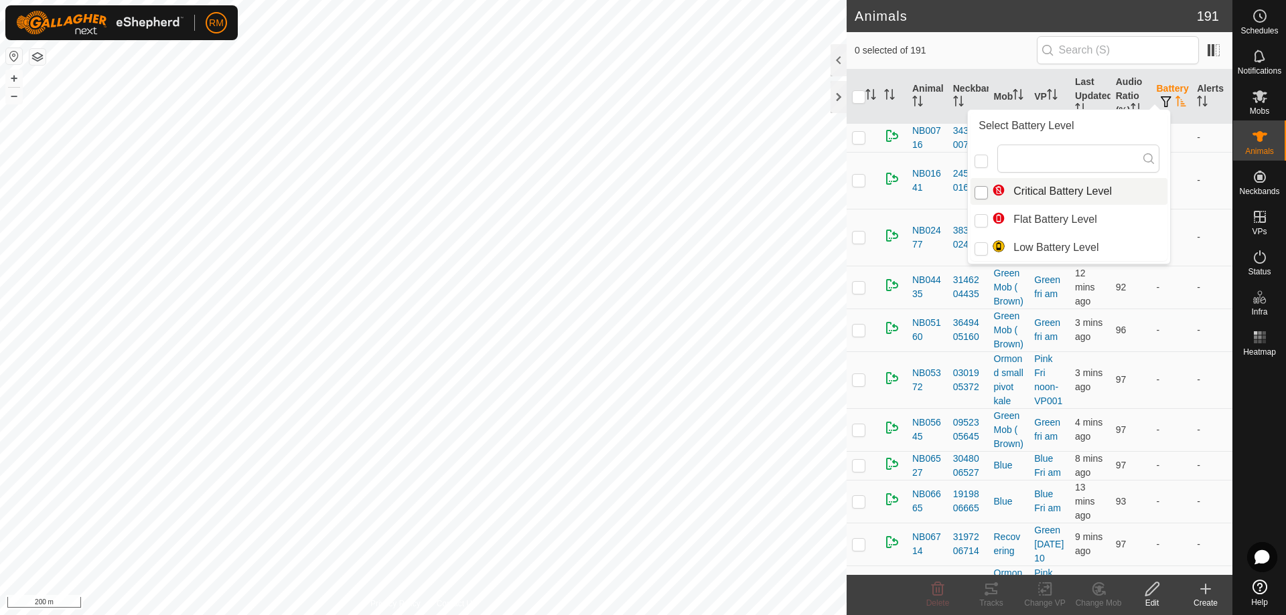
click at [982, 192] on input "Critical Battery Level" at bounding box center [980, 192] width 13 height 13
checkbox input "true"
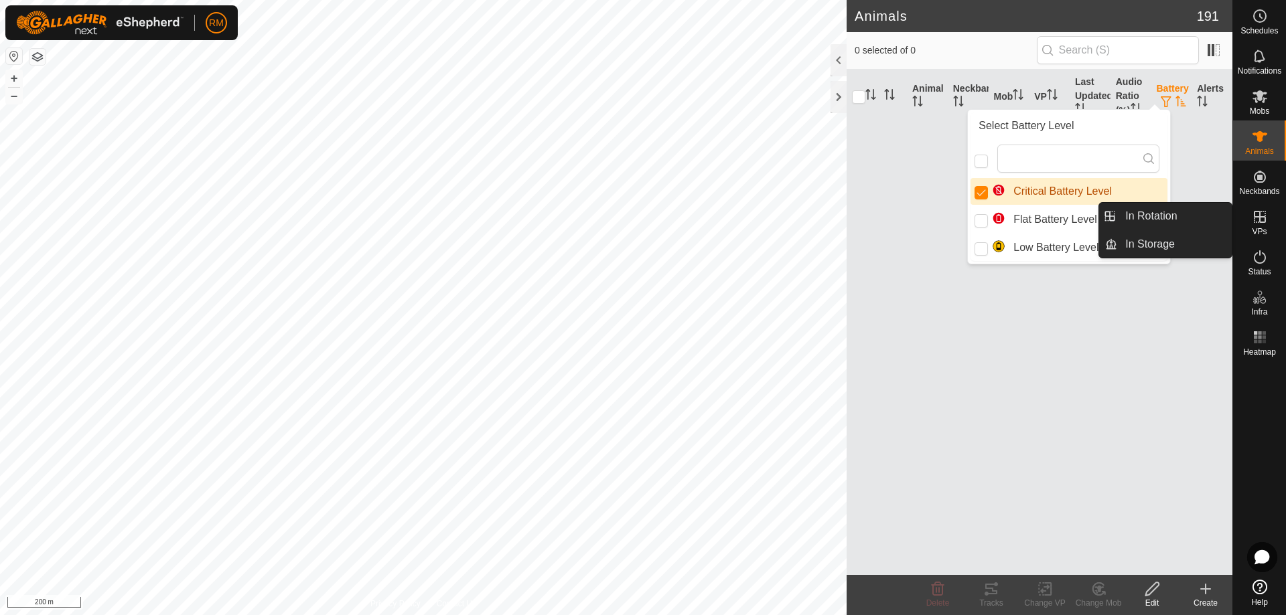
click at [1207, 260] on div "Animal Neckband Mob VP Last Updated Audio Ratio (%) Battery Alerts" at bounding box center [1039, 323] width 386 height 506
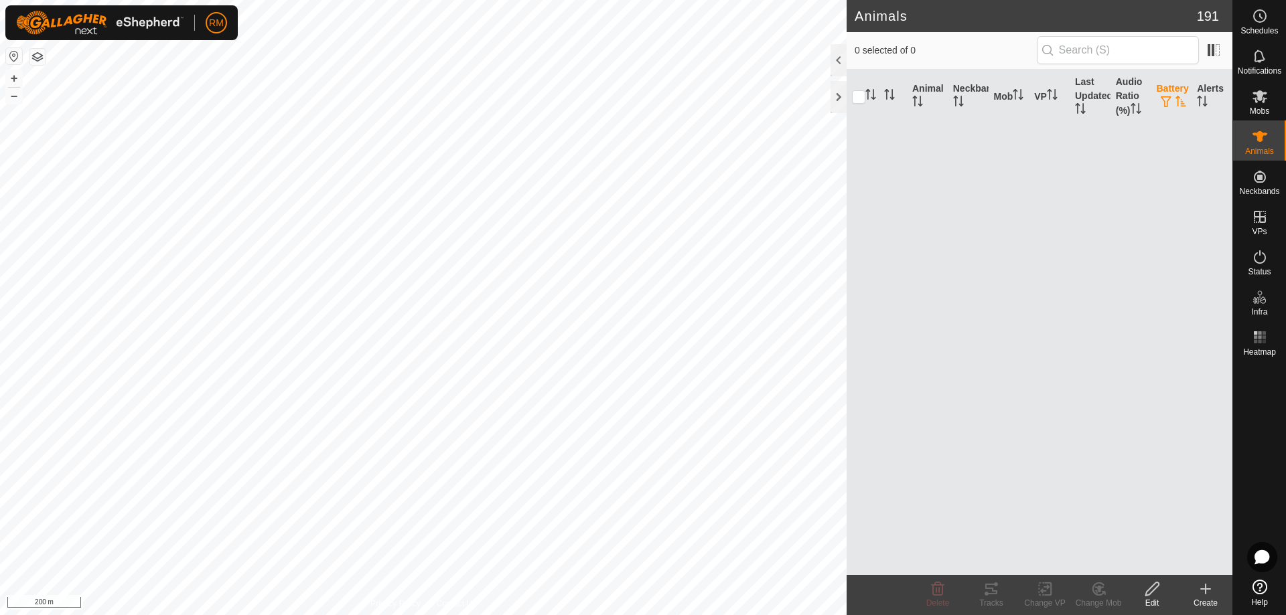
click at [1170, 92] on th "Battery" at bounding box center [1171, 97] width 41 height 54
click at [1168, 99] on span "button" at bounding box center [1166, 101] width 11 height 11
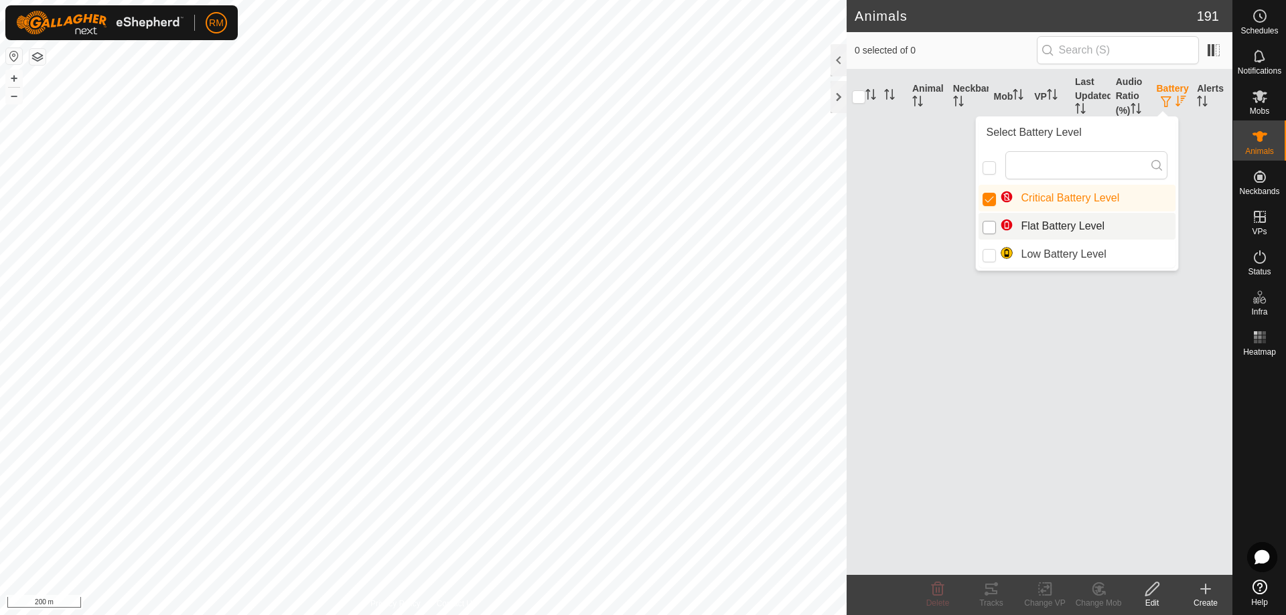
click at [993, 228] on input "Flat Battery Level" at bounding box center [988, 227] width 13 height 13
checkbox input "true"
click at [994, 193] on input "Critical Battery Level" at bounding box center [988, 199] width 13 height 13
checkbox input "false"
click at [1165, 97] on span "button" at bounding box center [1166, 101] width 11 height 11
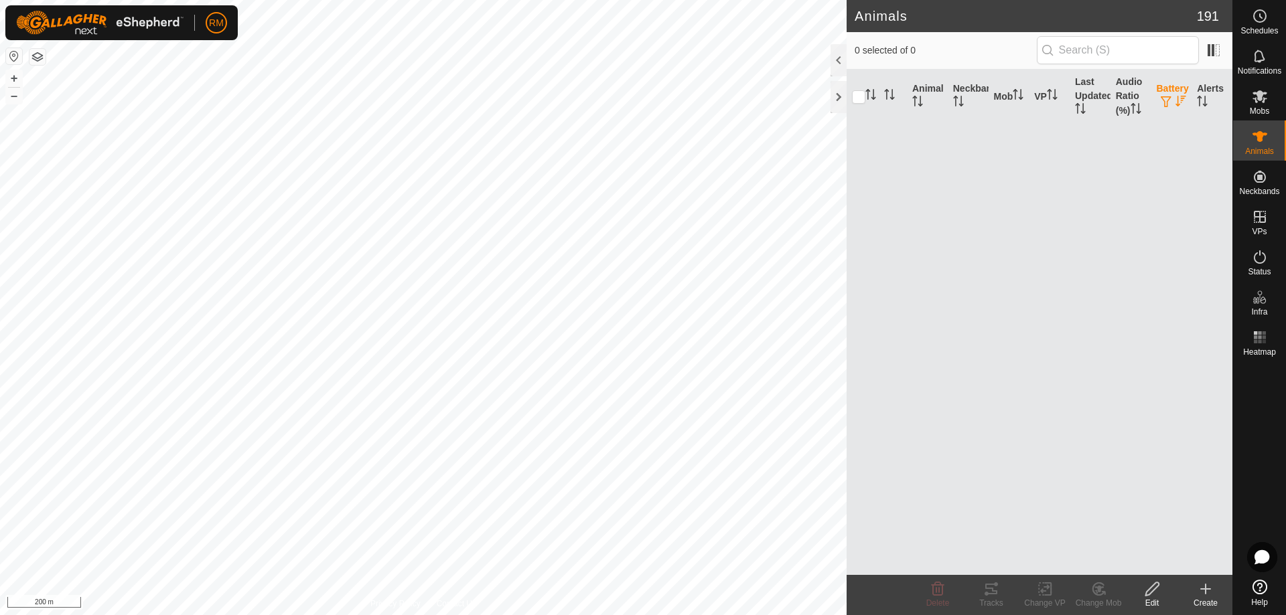
click at [1164, 92] on th "Battery" at bounding box center [1171, 97] width 41 height 54
click at [1171, 96] on button "button" at bounding box center [1166, 102] width 19 height 13
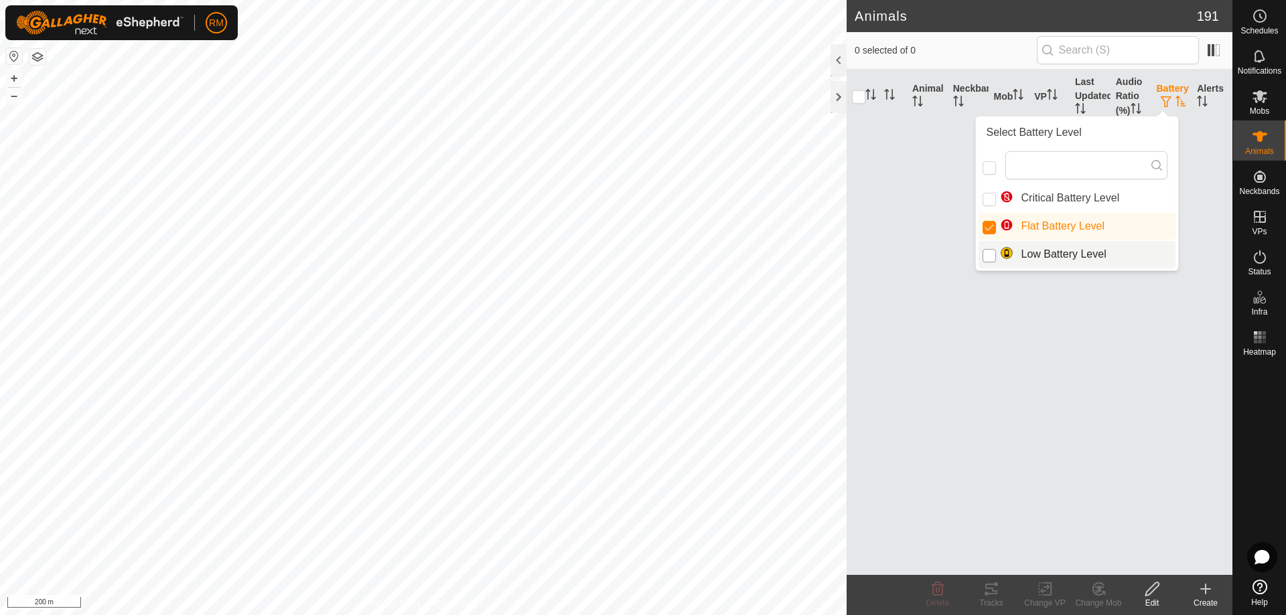
click at [986, 256] on input "Low Battery Level" at bounding box center [988, 255] width 13 height 13
checkbox input "true"
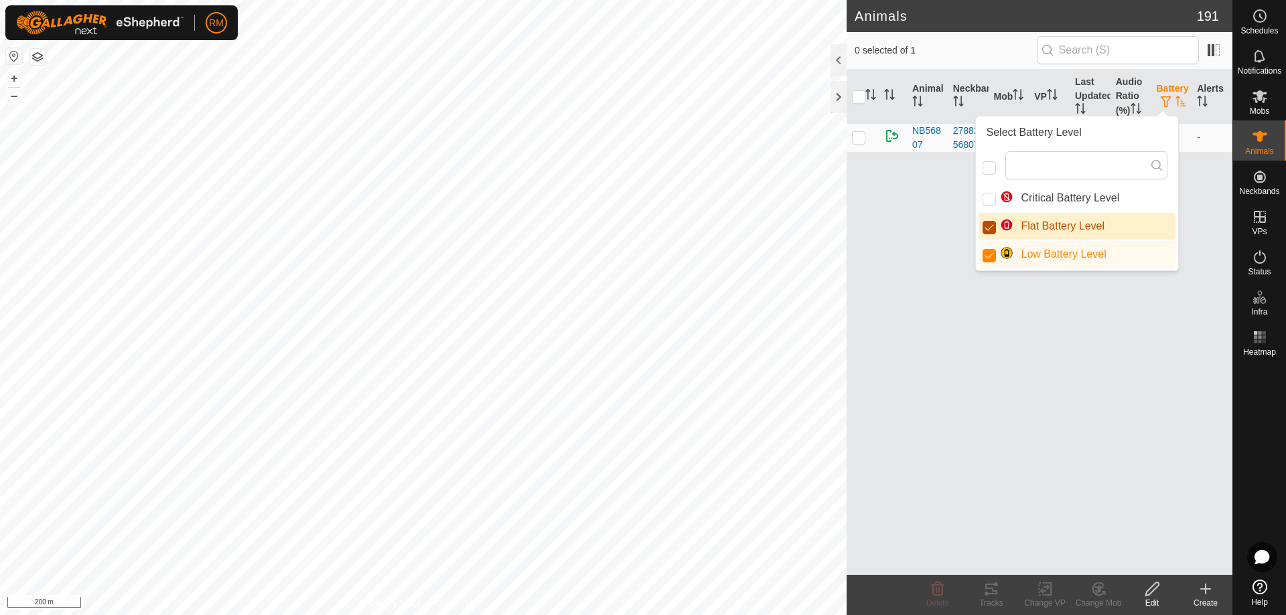
click at [988, 232] on input "Flat Battery Level" at bounding box center [988, 227] width 13 height 13
checkbox input "false"
click at [1198, 256] on div "Animal Neckband Mob VP Last Updated Audio Ratio (%) Battery Alerts NB56807 2788…" at bounding box center [1039, 323] width 386 height 506
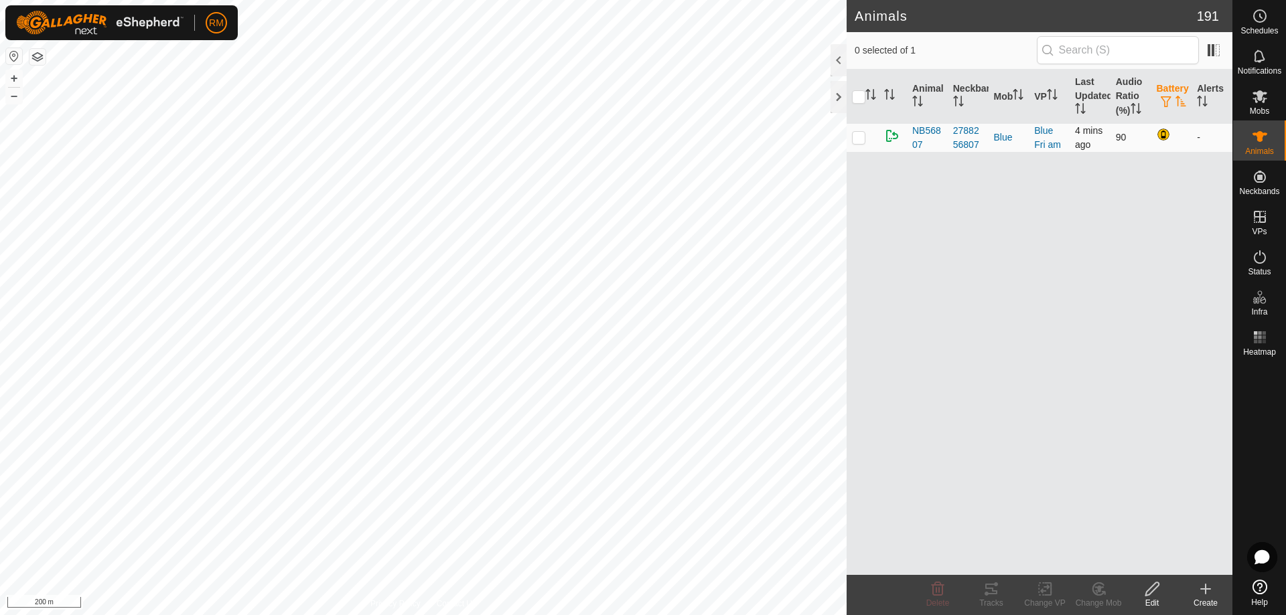
click at [857, 139] on p-checkbox at bounding box center [858, 137] width 13 height 11
checkbox input "true"
click at [856, 137] on p-checkbox at bounding box center [858, 137] width 13 height 11
checkbox input "false"
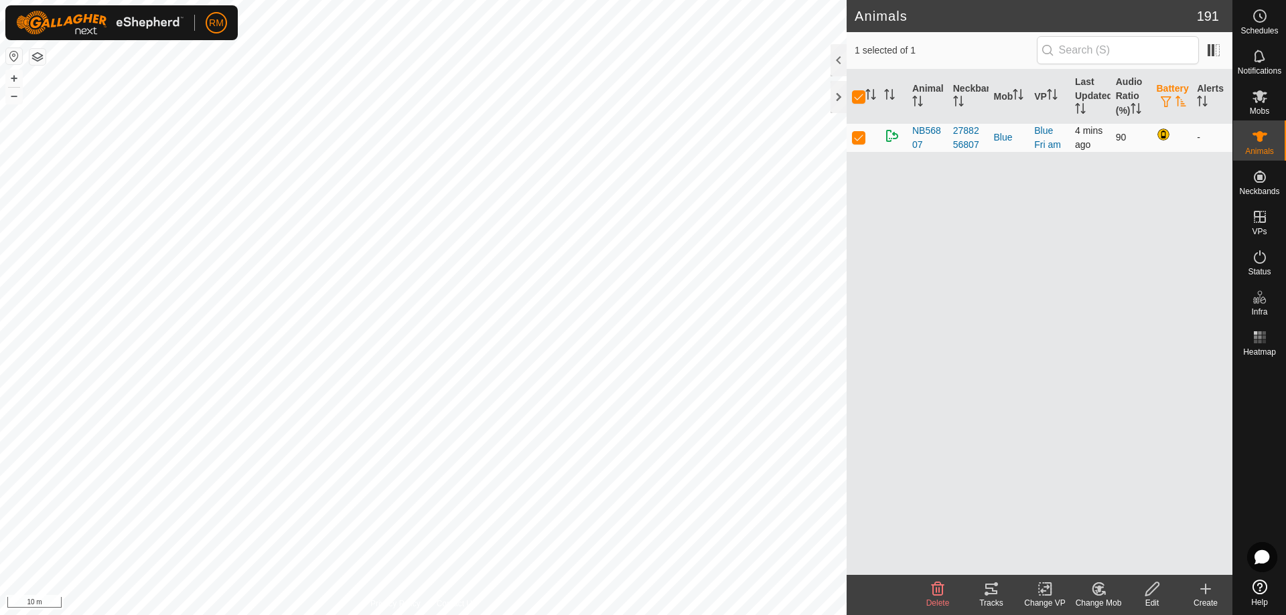
checkbox input "false"
click at [852, 141] on p-checkbox at bounding box center [858, 137] width 13 height 11
checkbox input "true"
checkbox input "false"
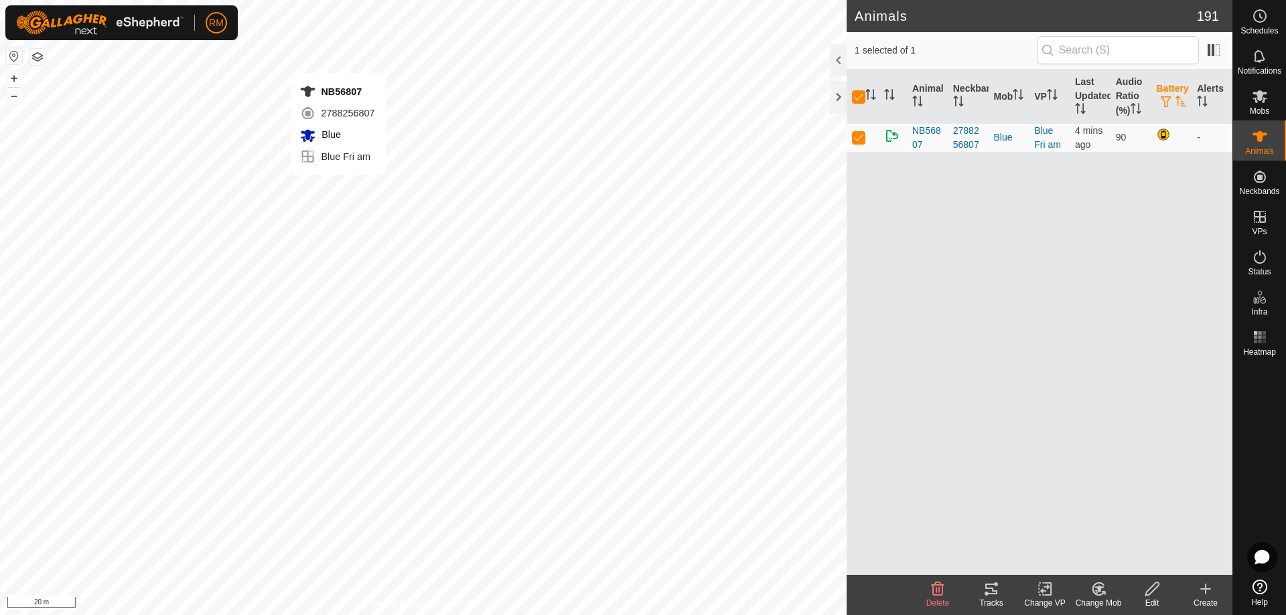
checkbox input "false"
checkbox input "true"
click at [850, 140] on td at bounding box center [862, 137] width 32 height 29
checkbox input "false"
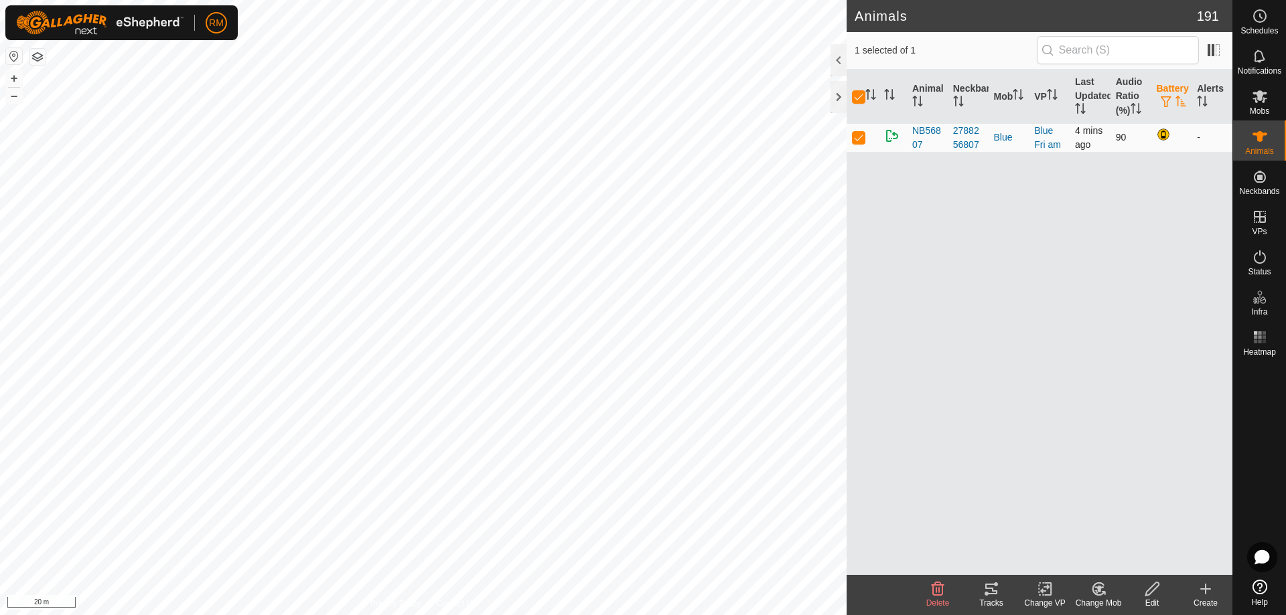
checkbox input "false"
click at [852, 140] on p-checkbox at bounding box center [858, 137] width 13 height 11
checkbox input "true"
click at [1173, 98] on button "button" at bounding box center [1166, 102] width 19 height 13
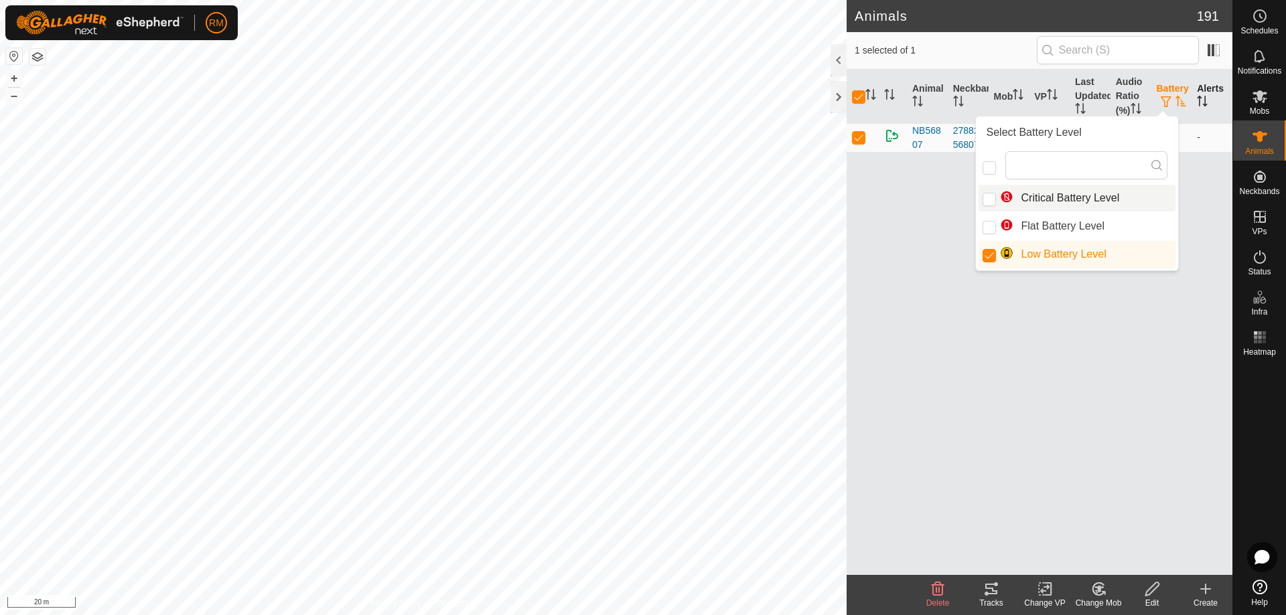
click at [1213, 94] on th "Alerts" at bounding box center [1211, 97] width 41 height 54
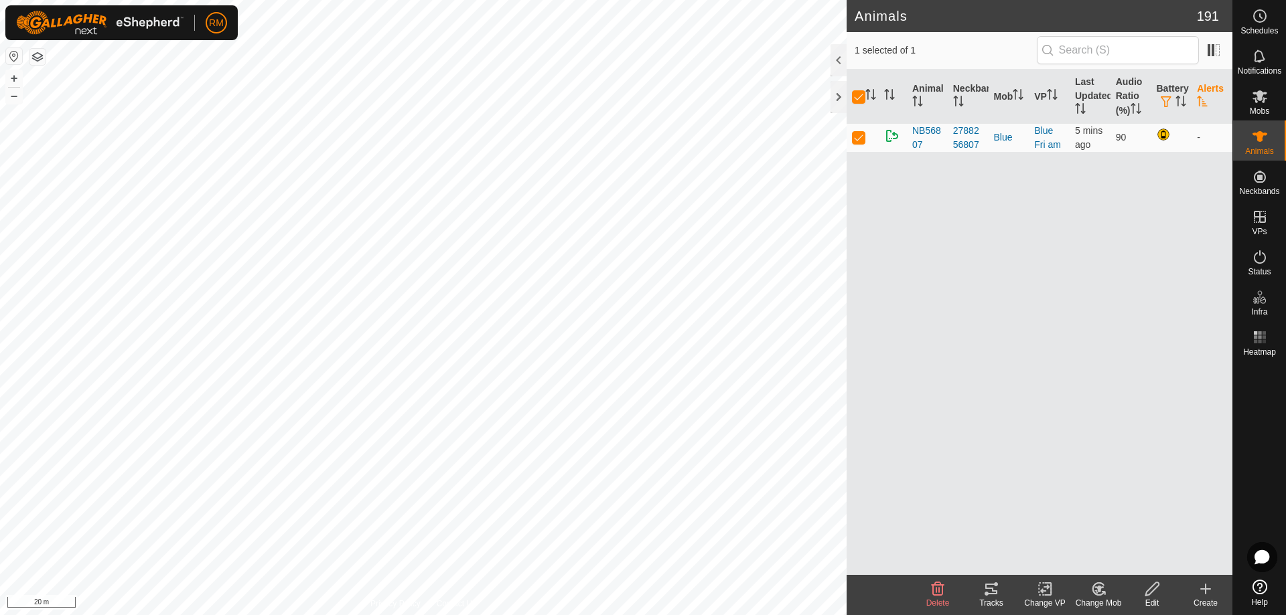
click at [1211, 96] on th "Alerts" at bounding box center [1211, 97] width 41 height 54
click at [1205, 99] on icon "Activate to sort" at bounding box center [1202, 101] width 11 height 11
click at [1203, 106] on icon "Activate to sort" at bounding box center [1202, 101] width 10 height 11
click at [1203, 106] on icon "Activate to sort" at bounding box center [1202, 101] width 11 height 11
click at [855, 95] on input "checkbox" at bounding box center [858, 96] width 13 height 13
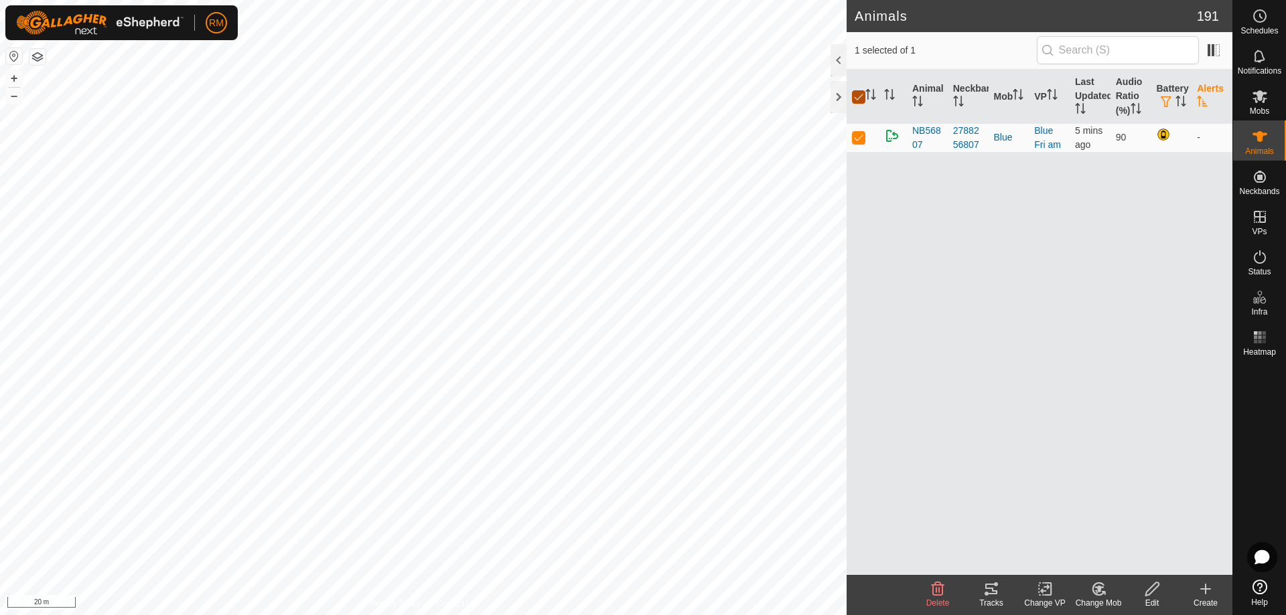
checkbox input "false"
click at [854, 138] on p-checkbox at bounding box center [858, 137] width 13 height 11
checkbox input "true"
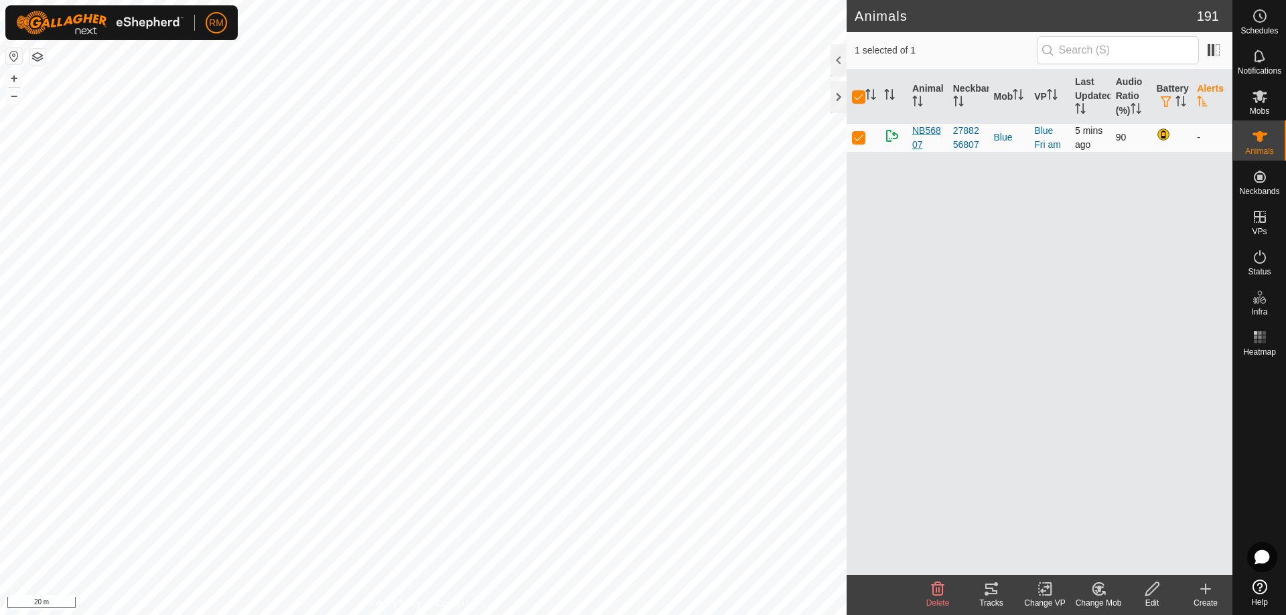
click at [921, 133] on span "NB56807" at bounding box center [927, 138] width 30 height 28
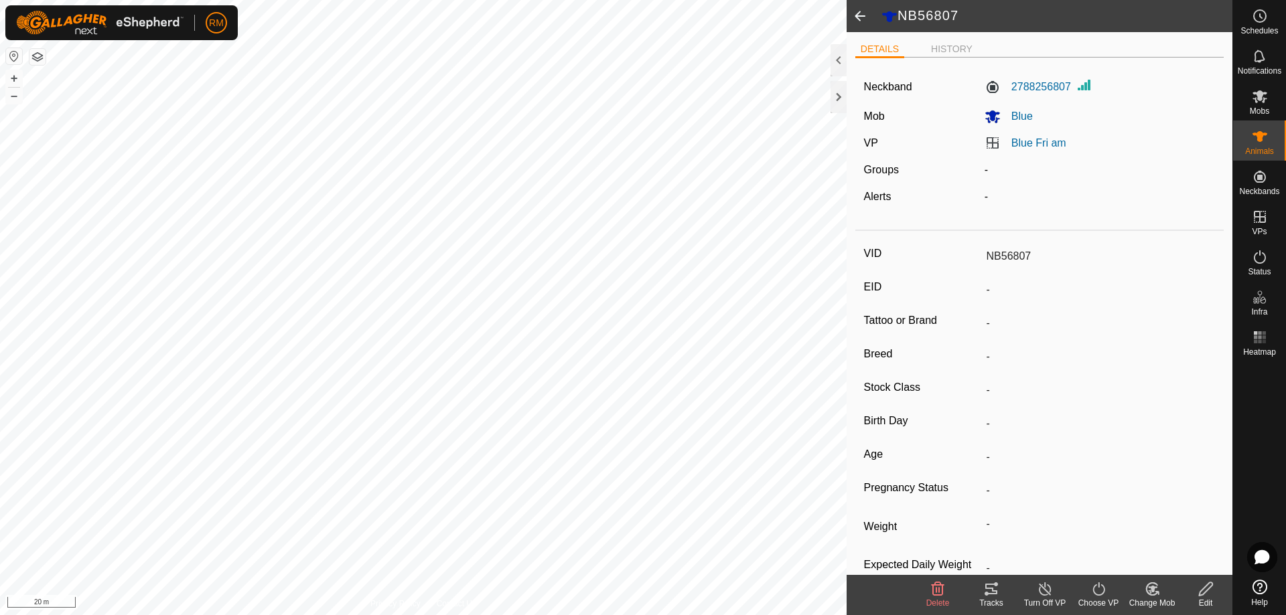
click at [875, 196] on label "Alerts" at bounding box center [877, 196] width 27 height 11
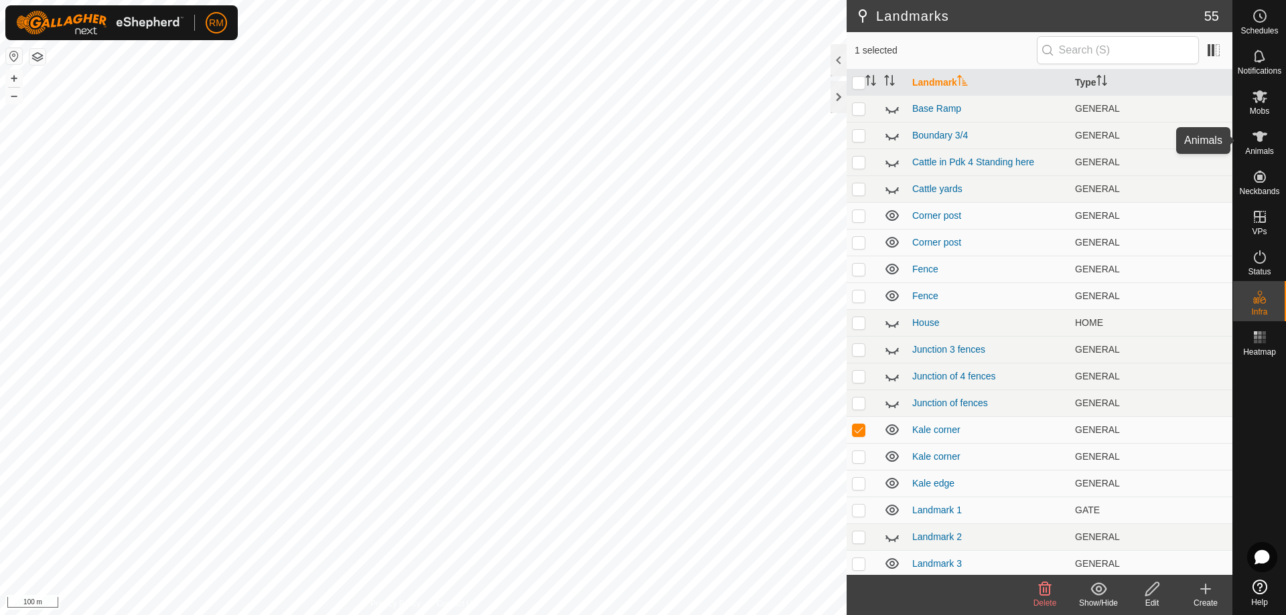
click at [1264, 140] on icon at bounding box center [1260, 137] width 16 height 16
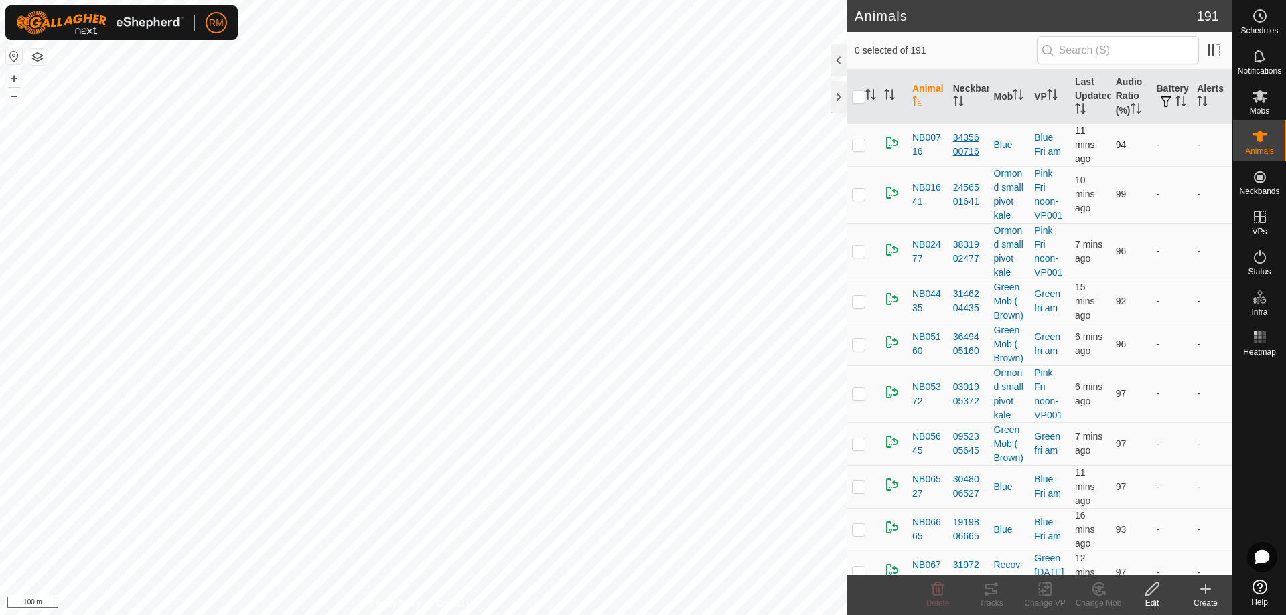
click at [960, 142] on div "3435600716" at bounding box center [968, 145] width 30 height 28
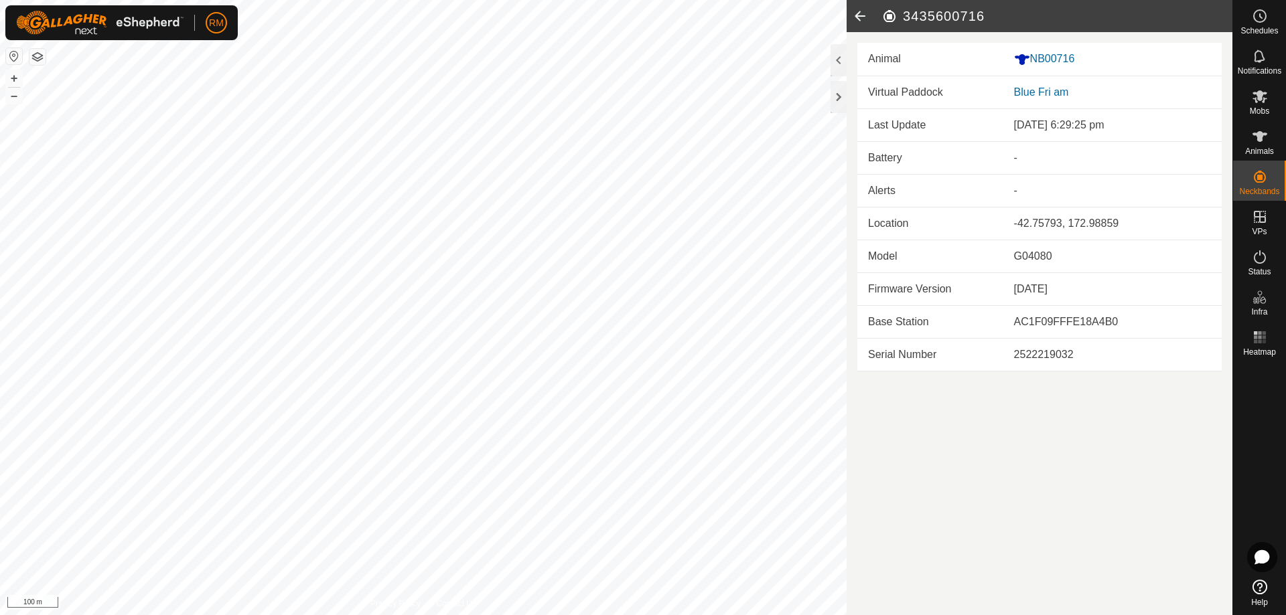
click at [856, 13] on icon at bounding box center [859, 16] width 27 height 32
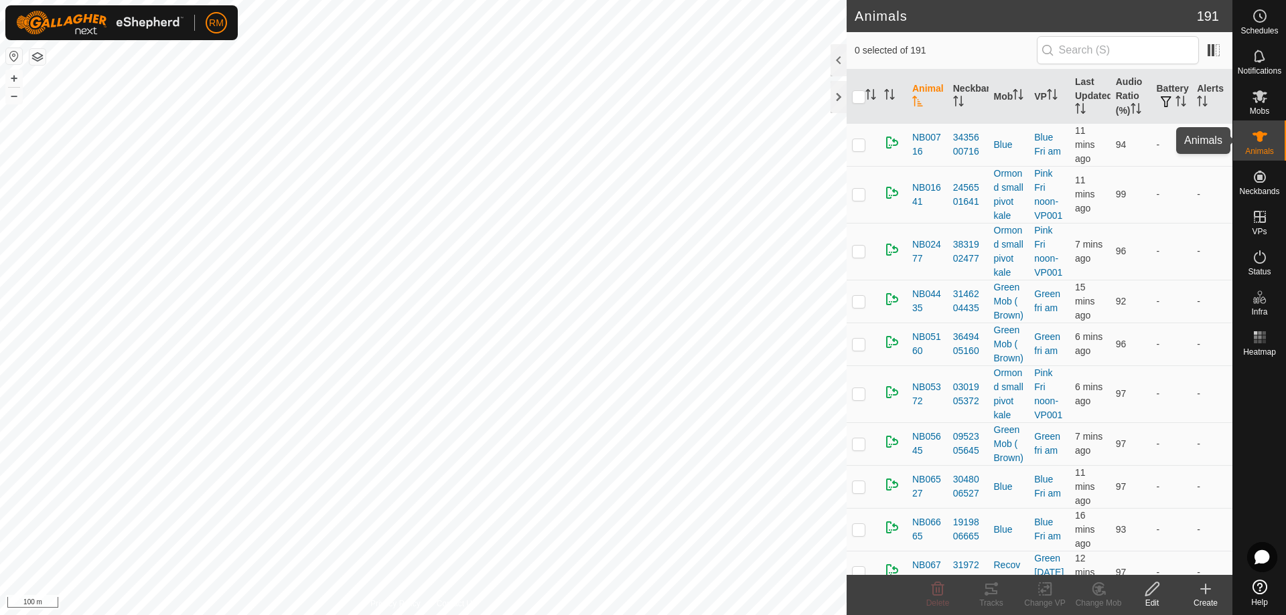
click at [1264, 134] on icon at bounding box center [1259, 136] width 15 height 11
checkbox input "true"
click at [871, 94] on icon "Activate to sort" at bounding box center [870, 94] width 11 height 11
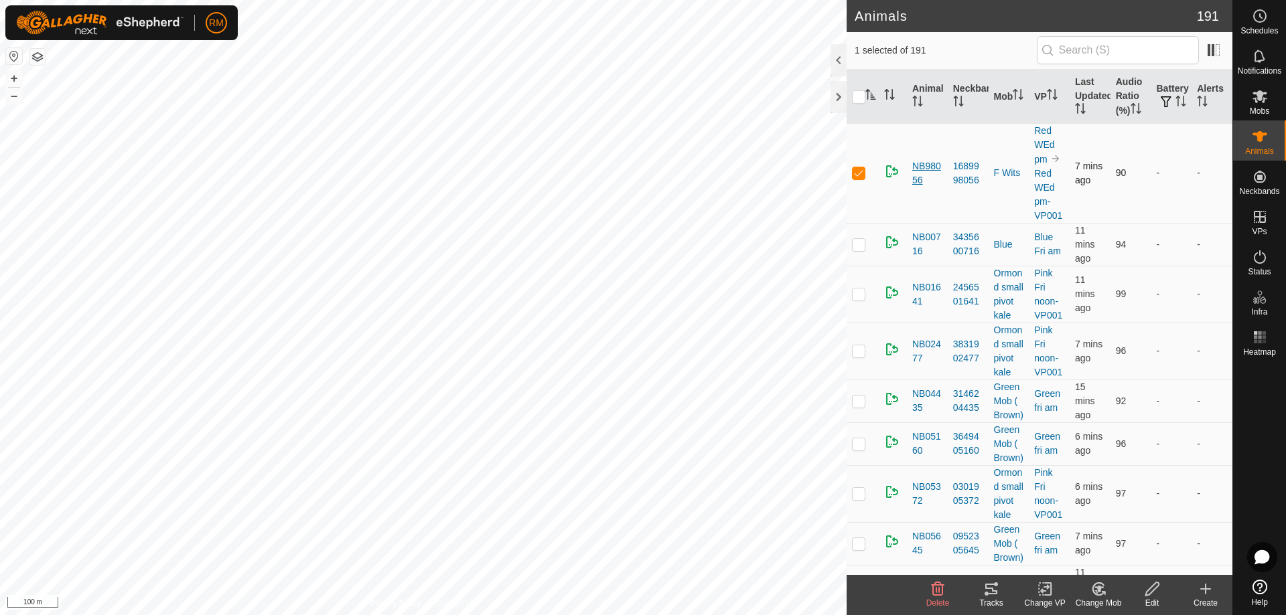
click at [925, 175] on span "NB98056" at bounding box center [927, 173] width 30 height 28
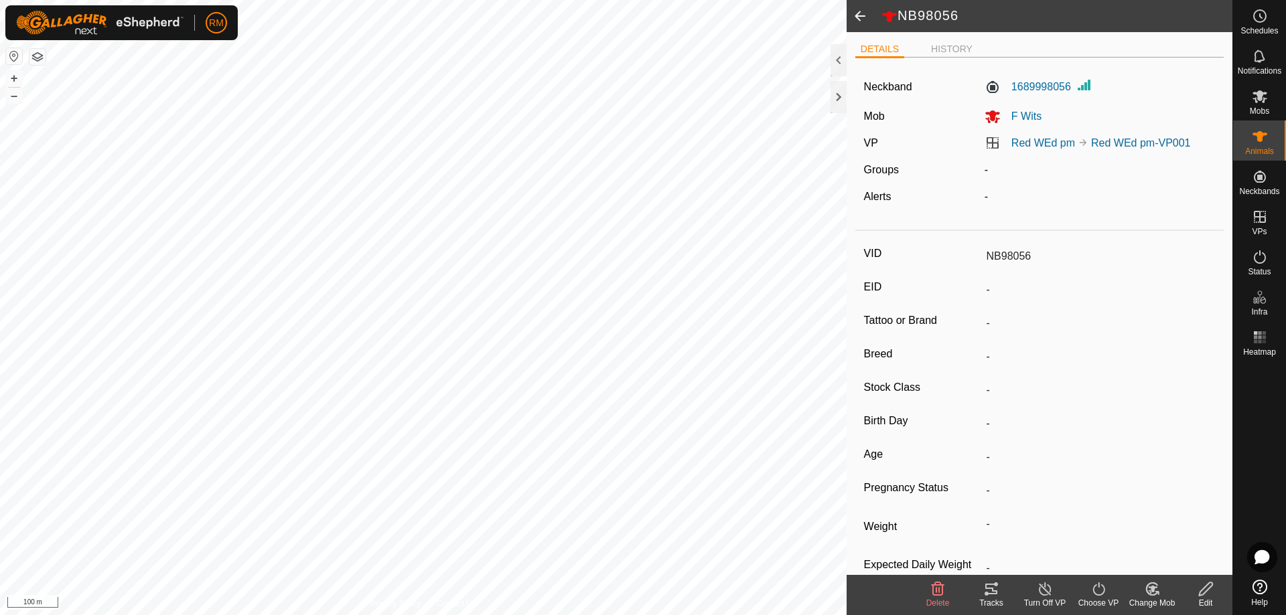
click at [872, 195] on label "Alerts" at bounding box center [877, 196] width 27 height 11
click at [987, 586] on icon at bounding box center [991, 589] width 16 height 16
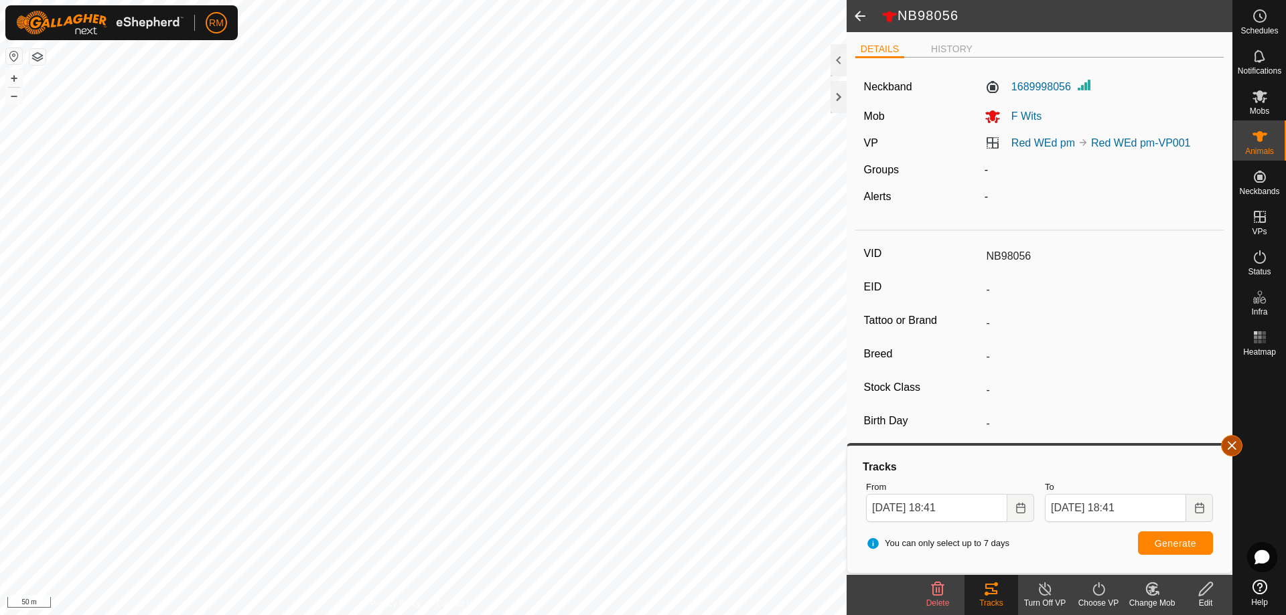
click at [1230, 445] on button "button" at bounding box center [1231, 445] width 21 height 21
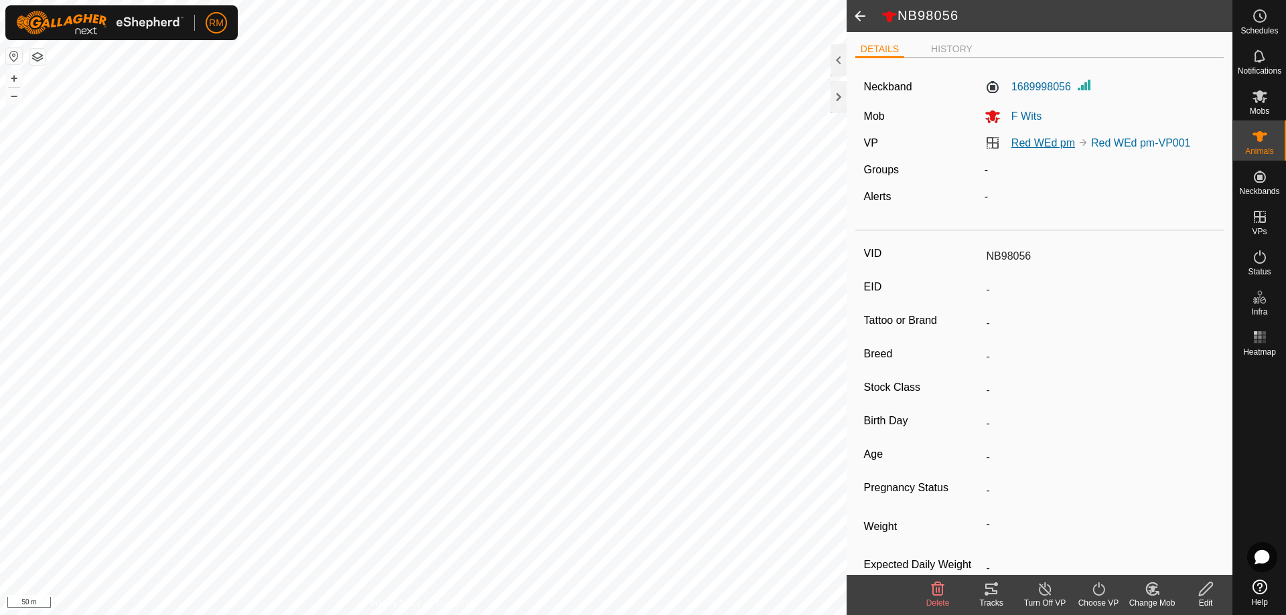
click at [1040, 142] on link "Red WEd pm" at bounding box center [1043, 142] width 64 height 11
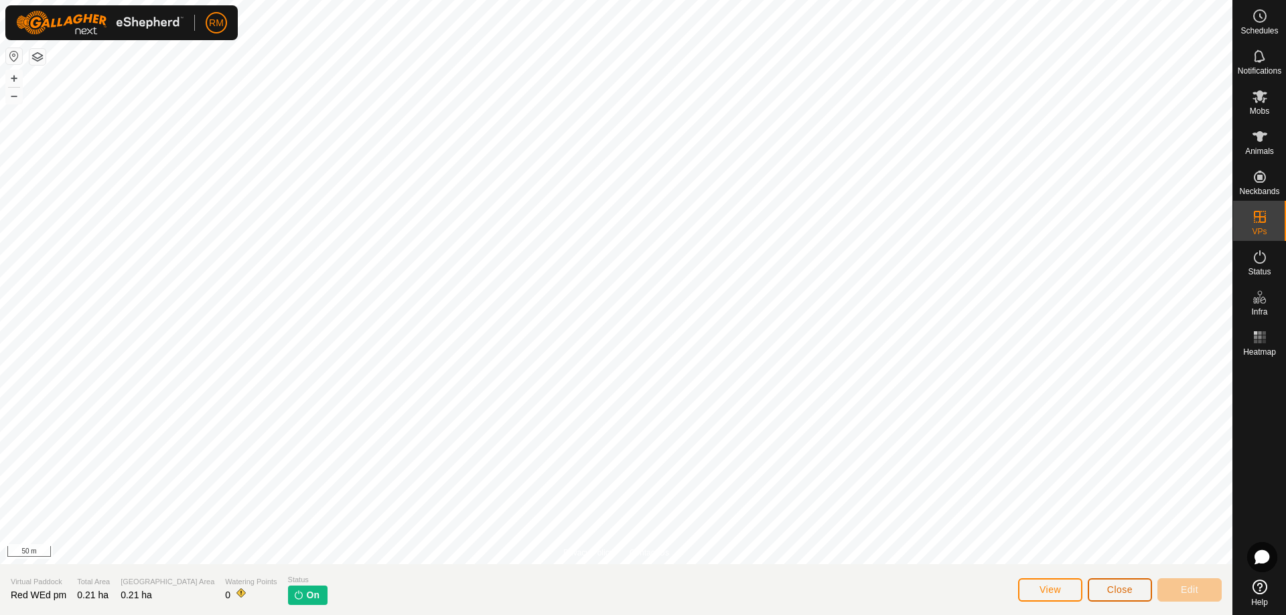
click at [1132, 596] on button "Close" at bounding box center [1120, 590] width 64 height 23
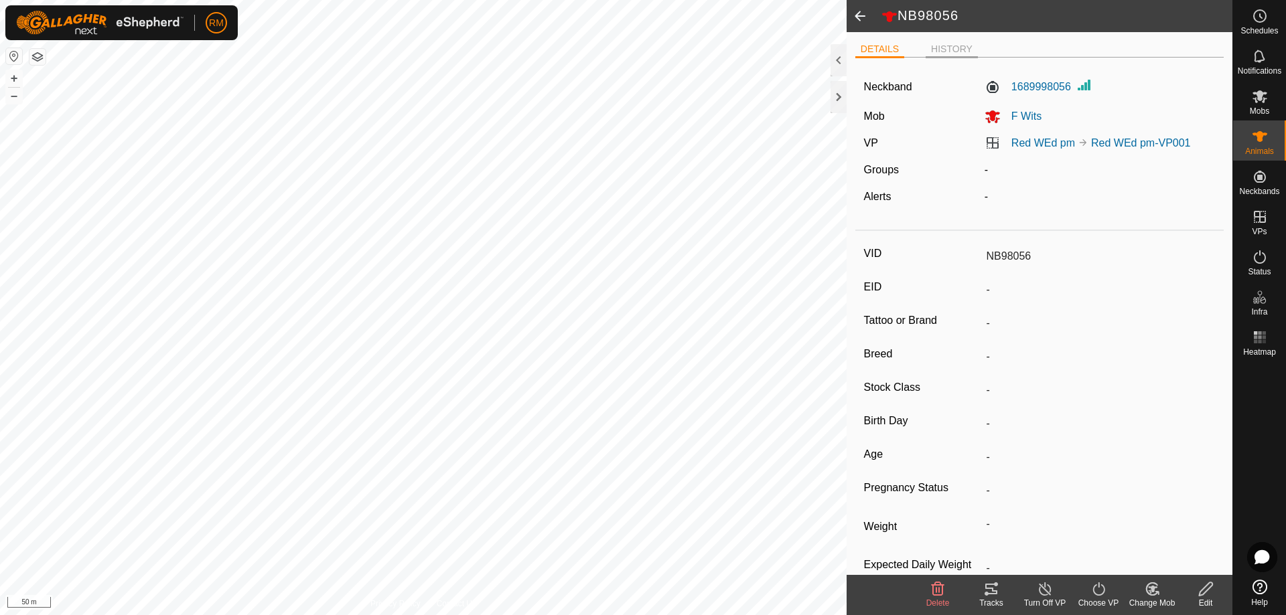
click at [948, 51] on li "HISTORY" at bounding box center [951, 50] width 52 height 16
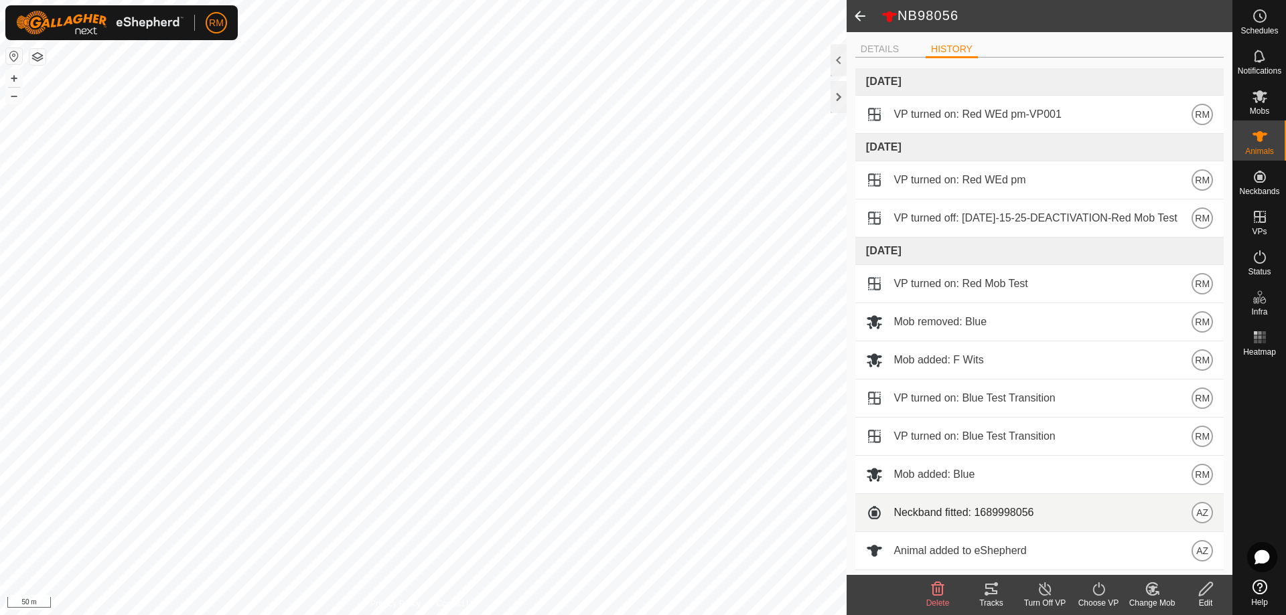
scroll to position [6, 0]
